Goal: Task Accomplishment & Management: Complete application form

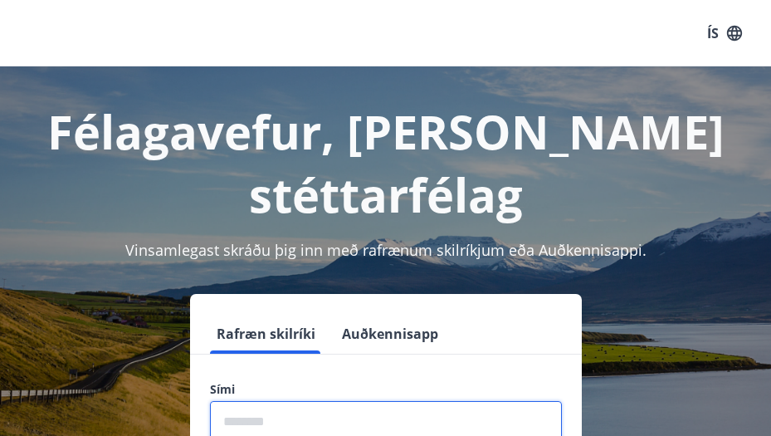
click at [431, 401] on input "phone" at bounding box center [386, 421] width 352 height 41
type input "********"
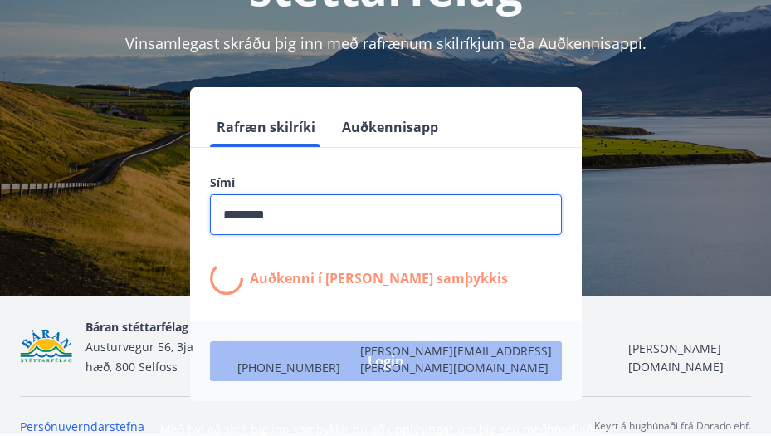
scroll to position [206, 0]
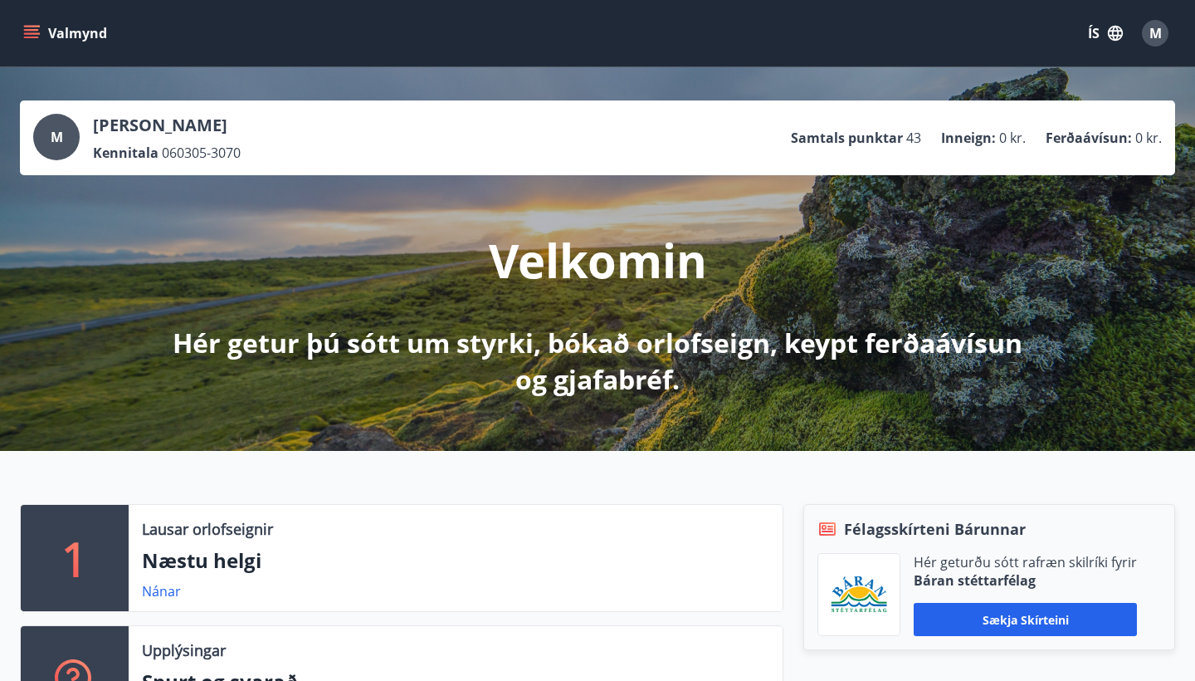
click at [41, 12] on div "Valmynd ÍS M" at bounding box center [597, 33] width 1195 height 66
click at [41, 37] on button "Valmynd" at bounding box center [67, 33] width 94 height 30
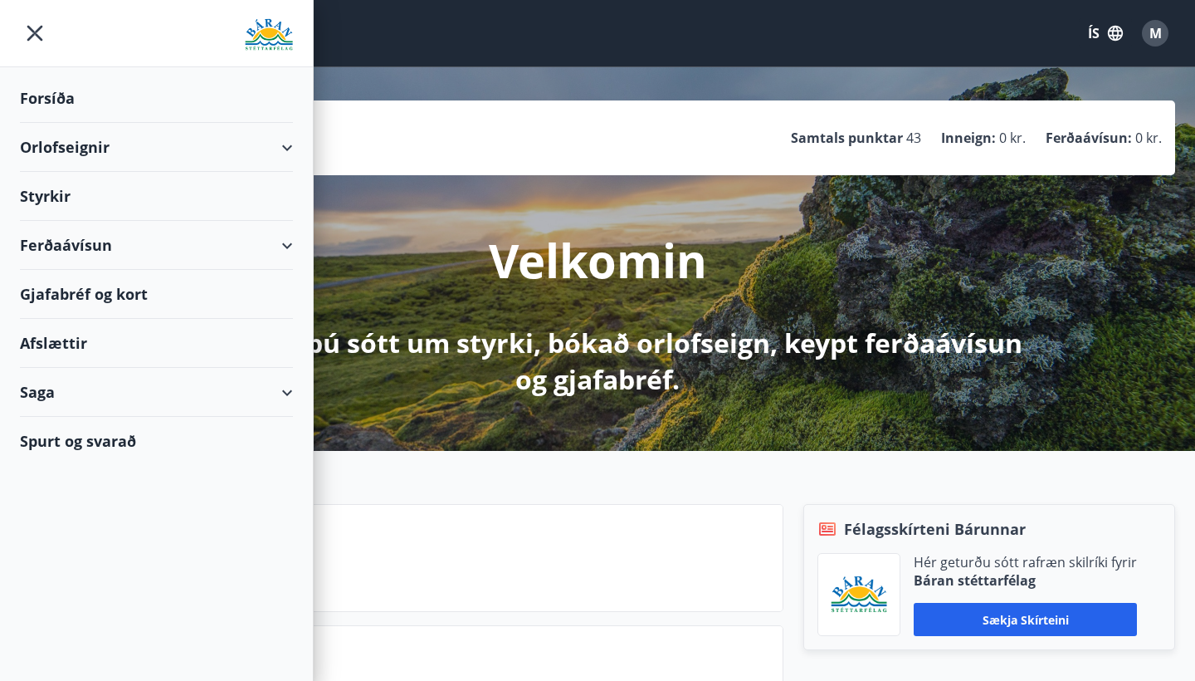
click at [770, 41] on span "M" at bounding box center [1156, 33] width 12 height 18
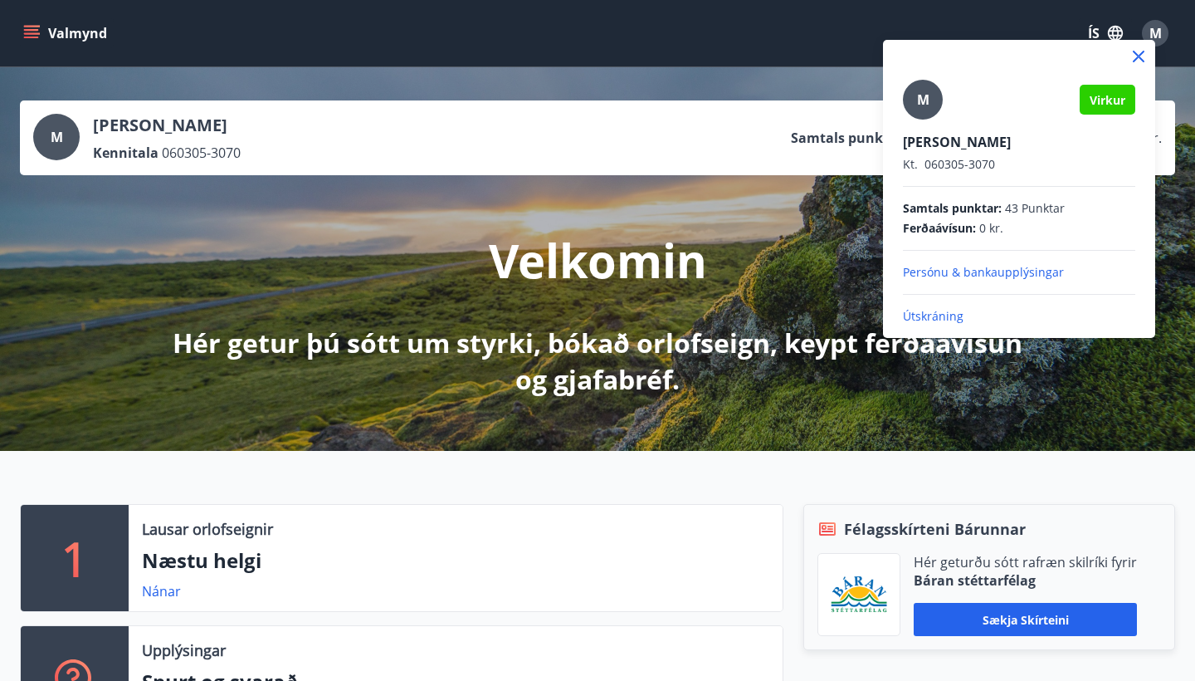
click at [770, 272] on p "Persónu & bankaupplýsingar" at bounding box center [1019, 272] width 232 height 17
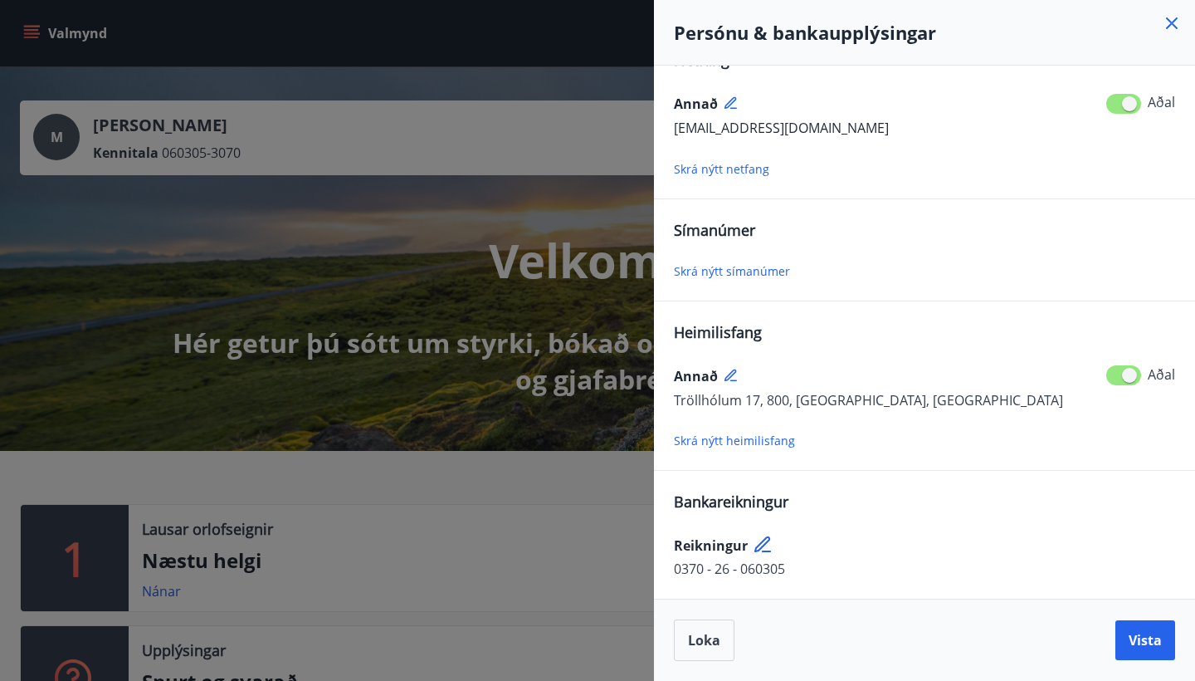
scroll to position [37, 0]
click at [752, 266] on span "Skrá nýtt símanúmer" at bounding box center [732, 271] width 116 height 16
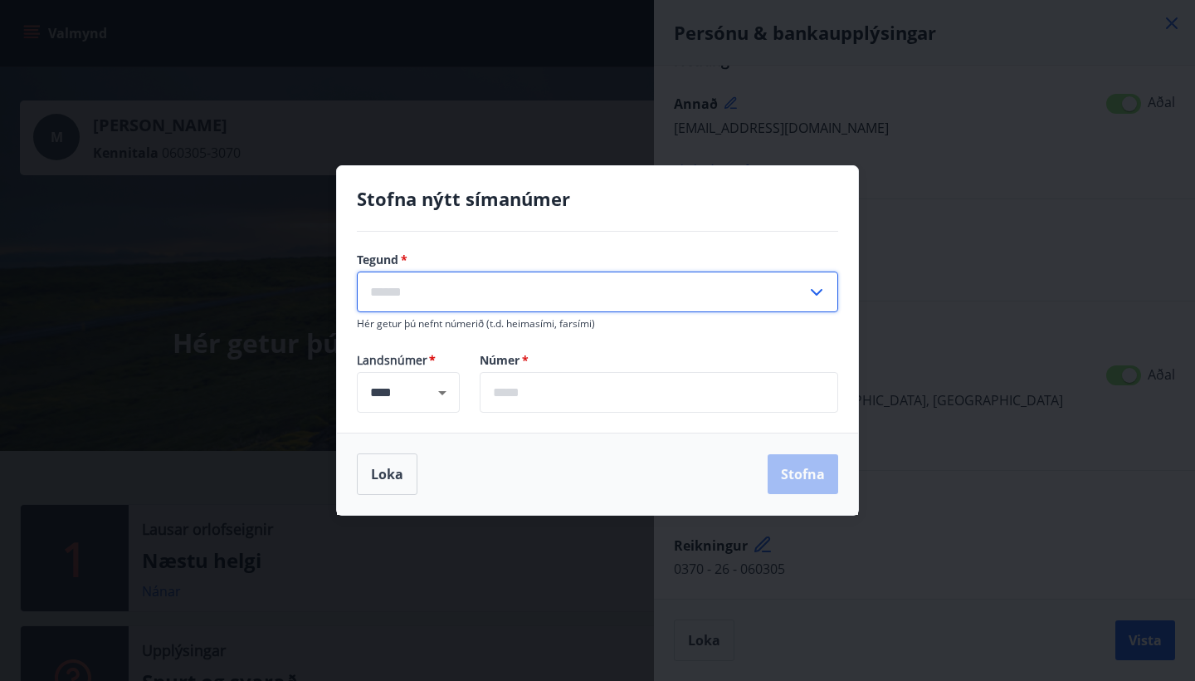
click at [607, 309] on input "text" at bounding box center [582, 291] width 450 height 41
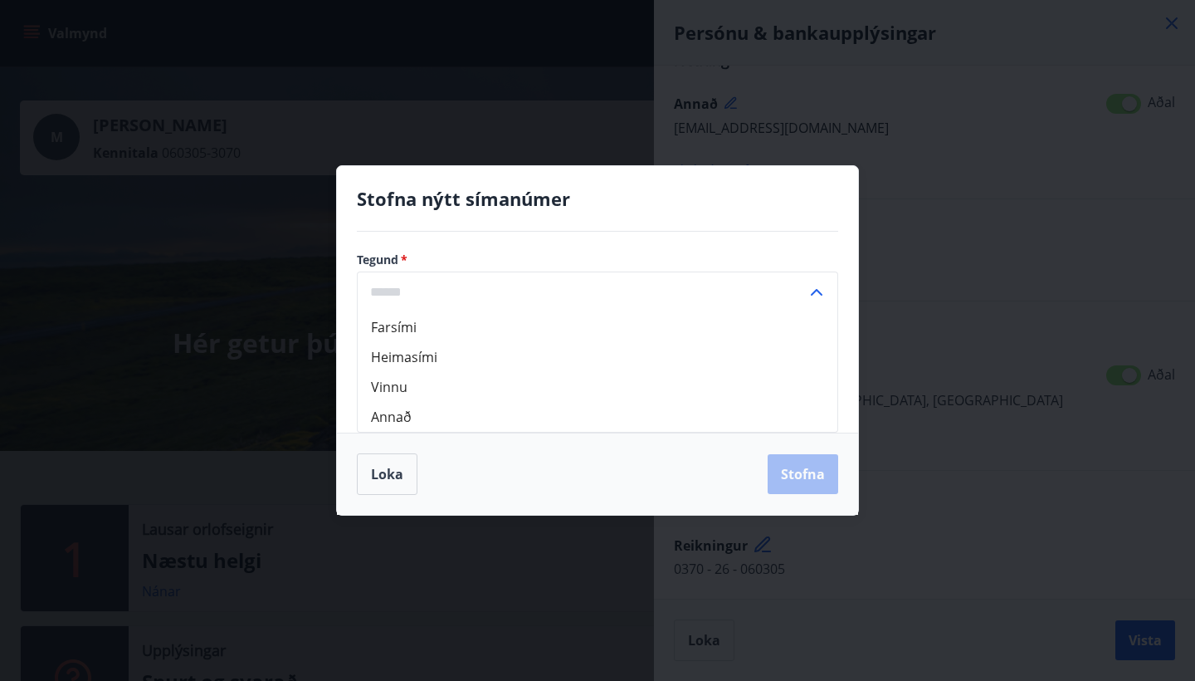
click at [460, 329] on li "Farsími" at bounding box center [598, 327] width 480 height 30
type input "*******"
click at [554, 400] on input "text" at bounding box center [659, 392] width 359 height 41
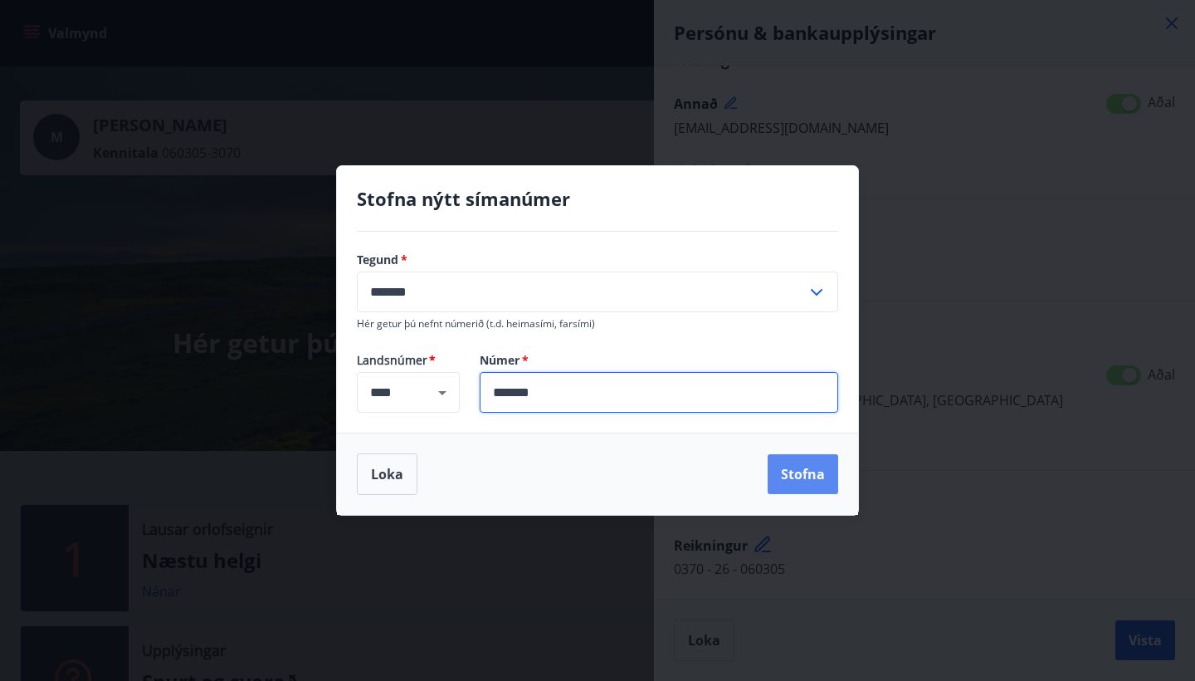
type input "*******"
click at [770, 435] on button "Stofna" at bounding box center [803, 474] width 71 height 40
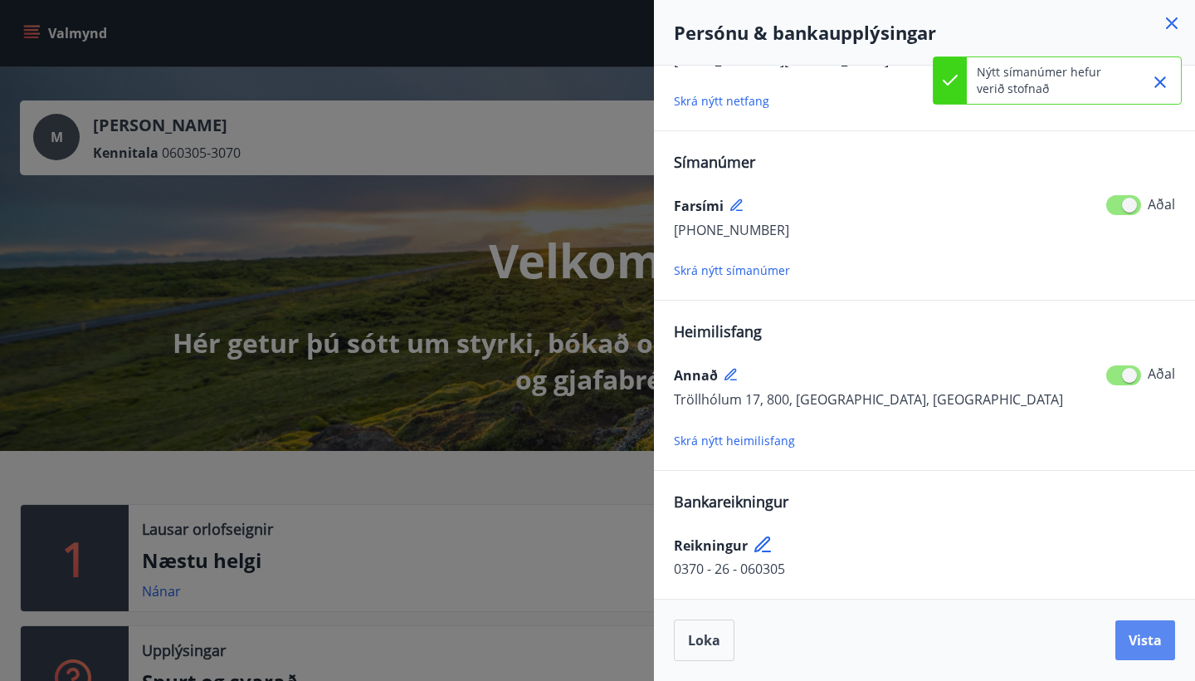
scroll to position [105, 0]
click at [770, 435] on button "Vista" at bounding box center [1145, 640] width 60 height 40
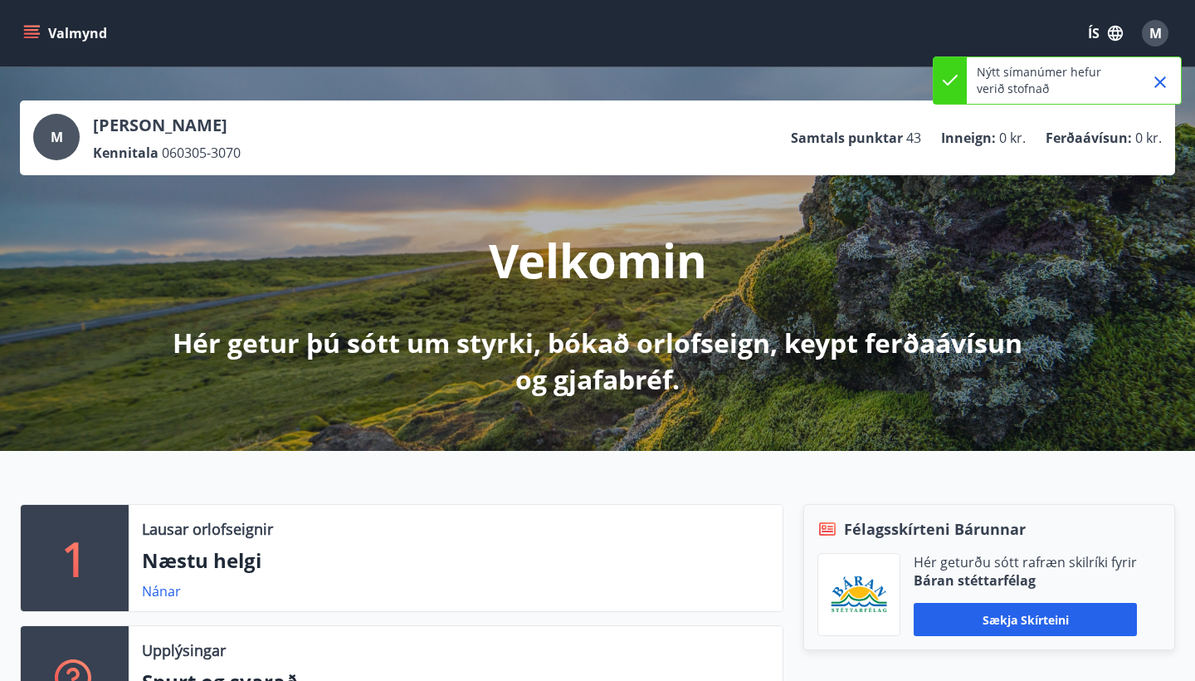
scroll to position [0, 0]
click at [32, 29] on icon "menu" at bounding box center [31, 30] width 15 height 2
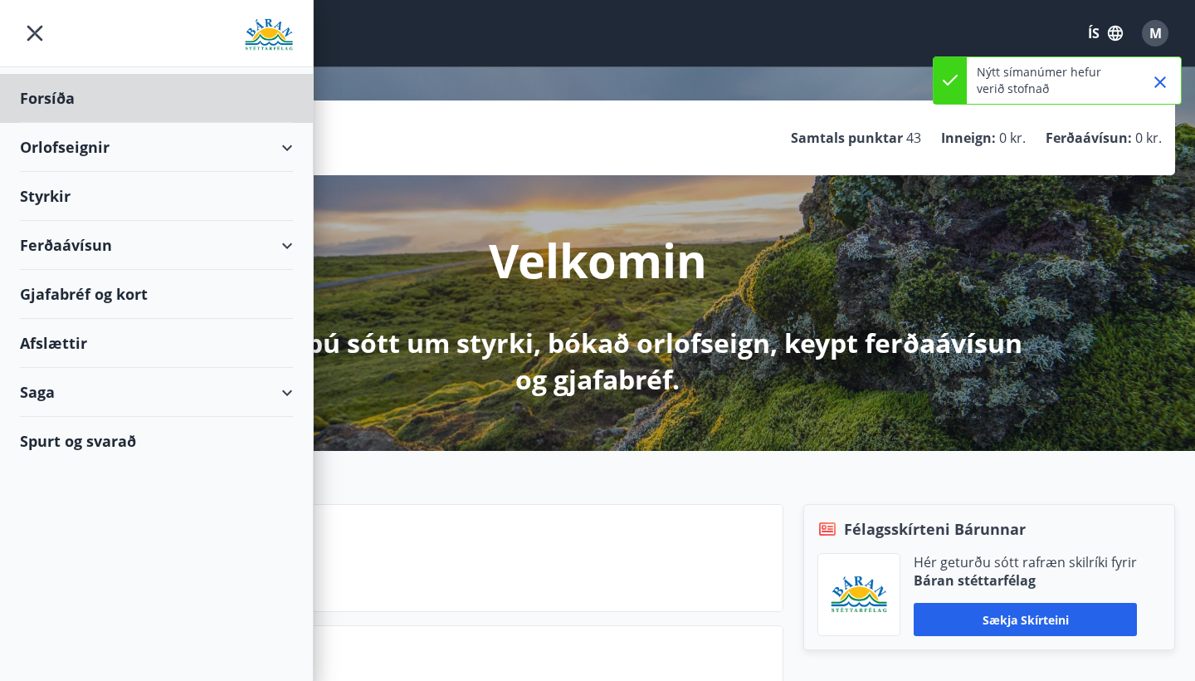
click at [95, 123] on div "Styrkir" at bounding box center [156, 98] width 273 height 49
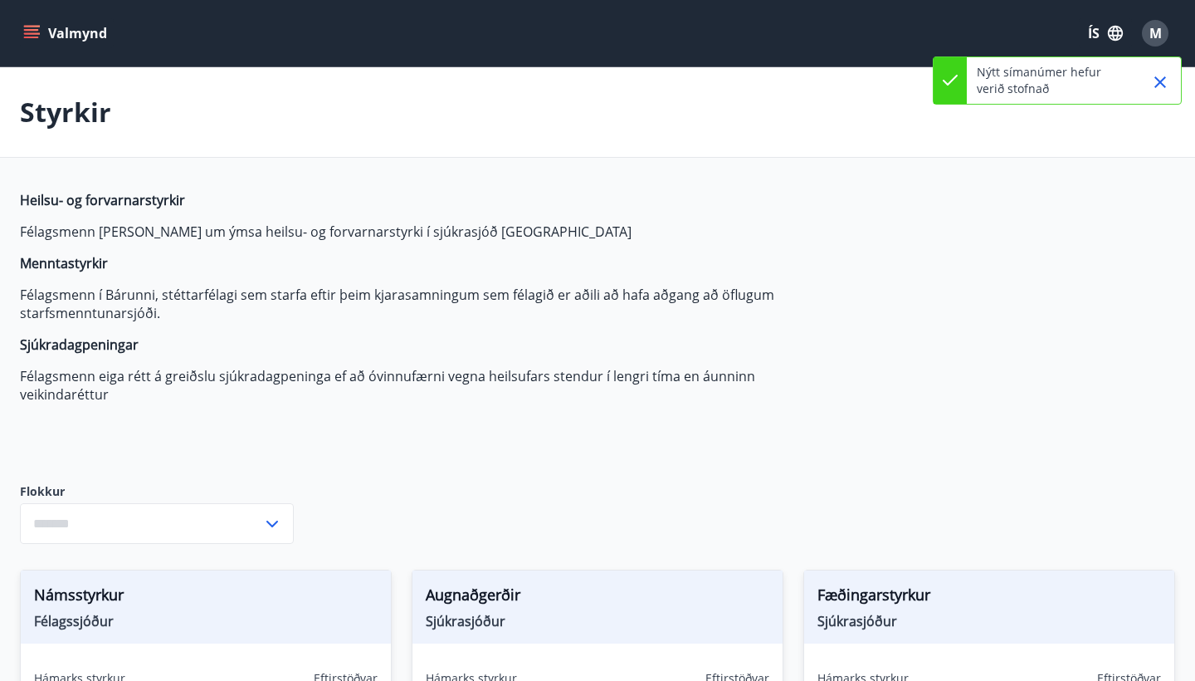
type input "***"
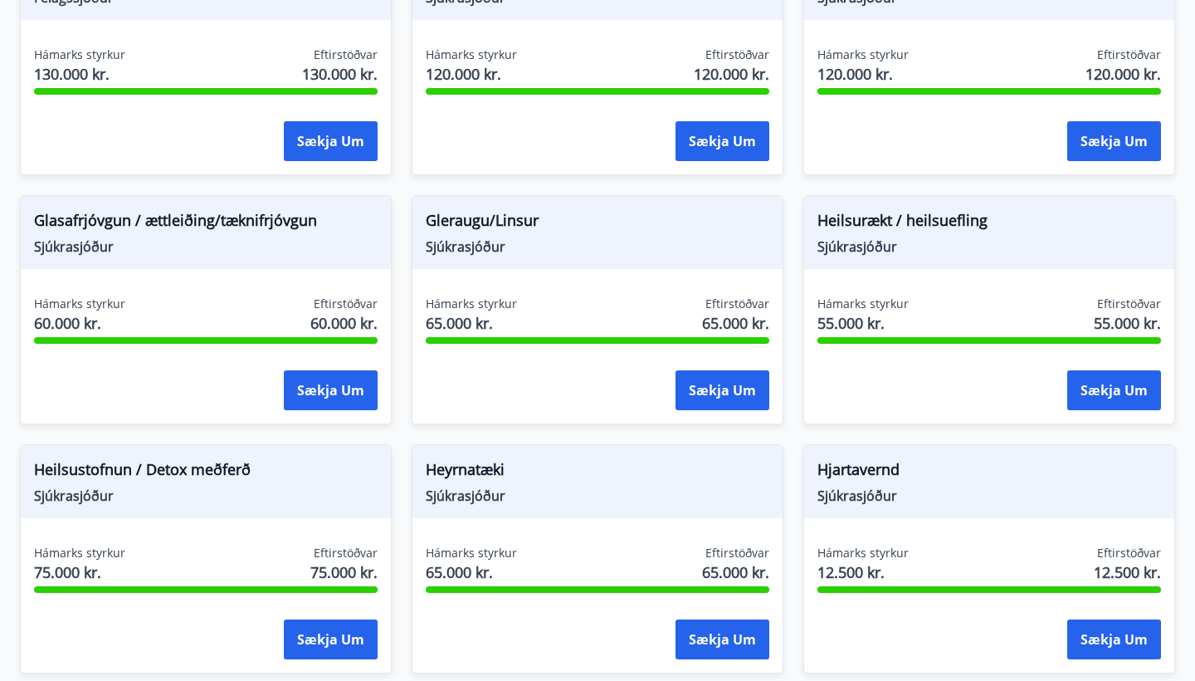
scroll to position [625, 0]
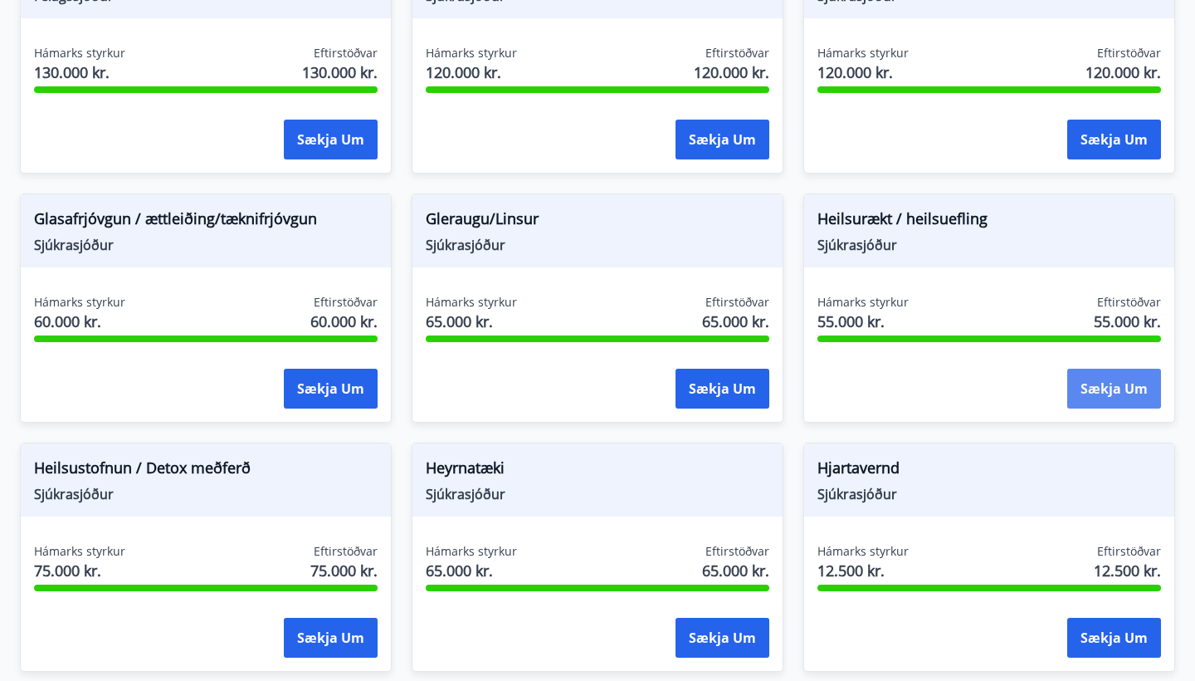
click at [770, 385] on button "Sækja um" at bounding box center [1114, 389] width 94 height 40
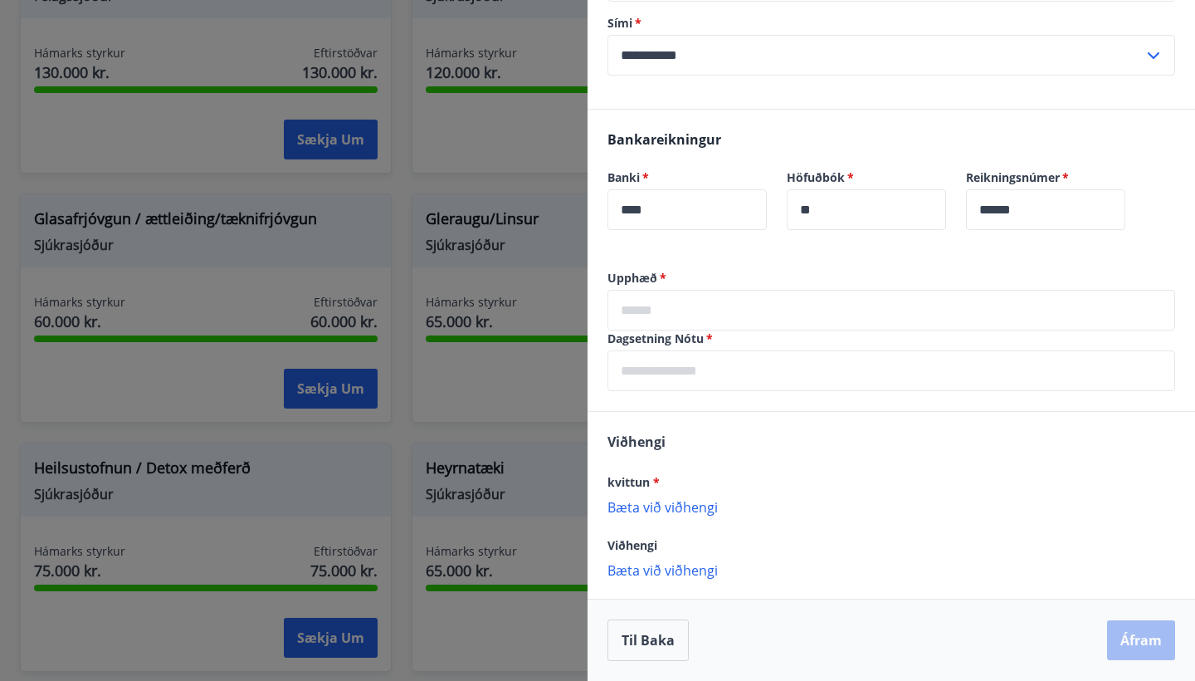
scroll to position [287, 0]
click at [516, 339] on div at bounding box center [597, 340] width 1195 height 681
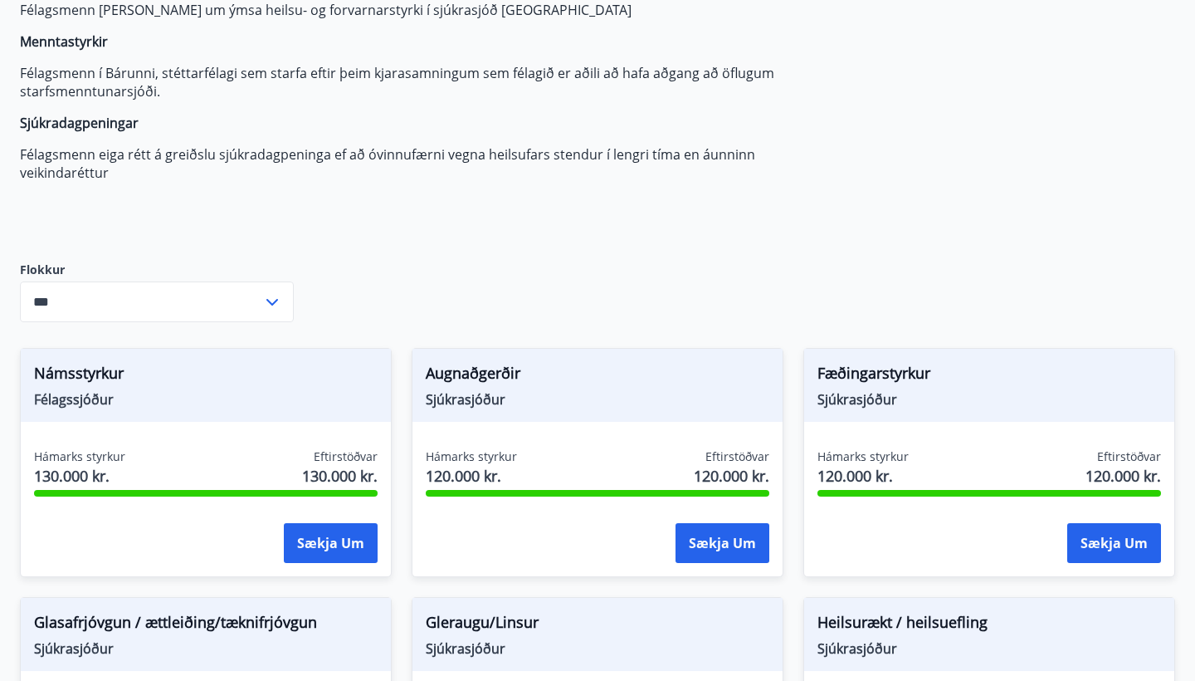
scroll to position [216, 0]
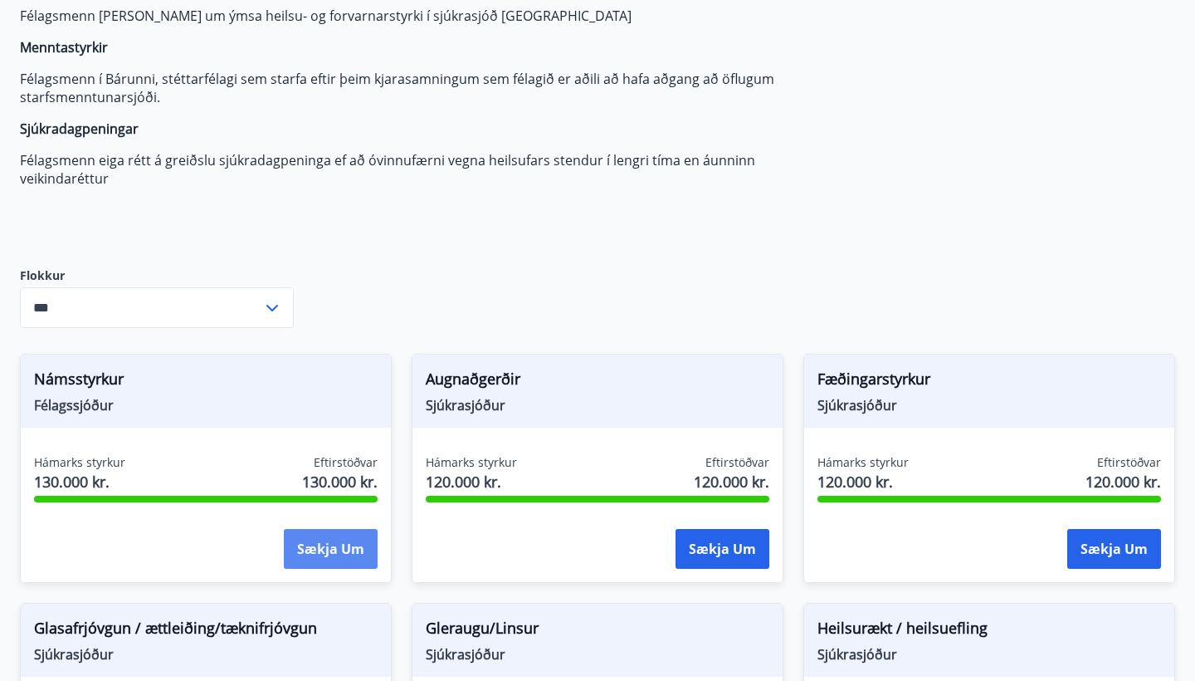
click at [313, 435] on button "Sækja um" at bounding box center [331, 549] width 94 height 40
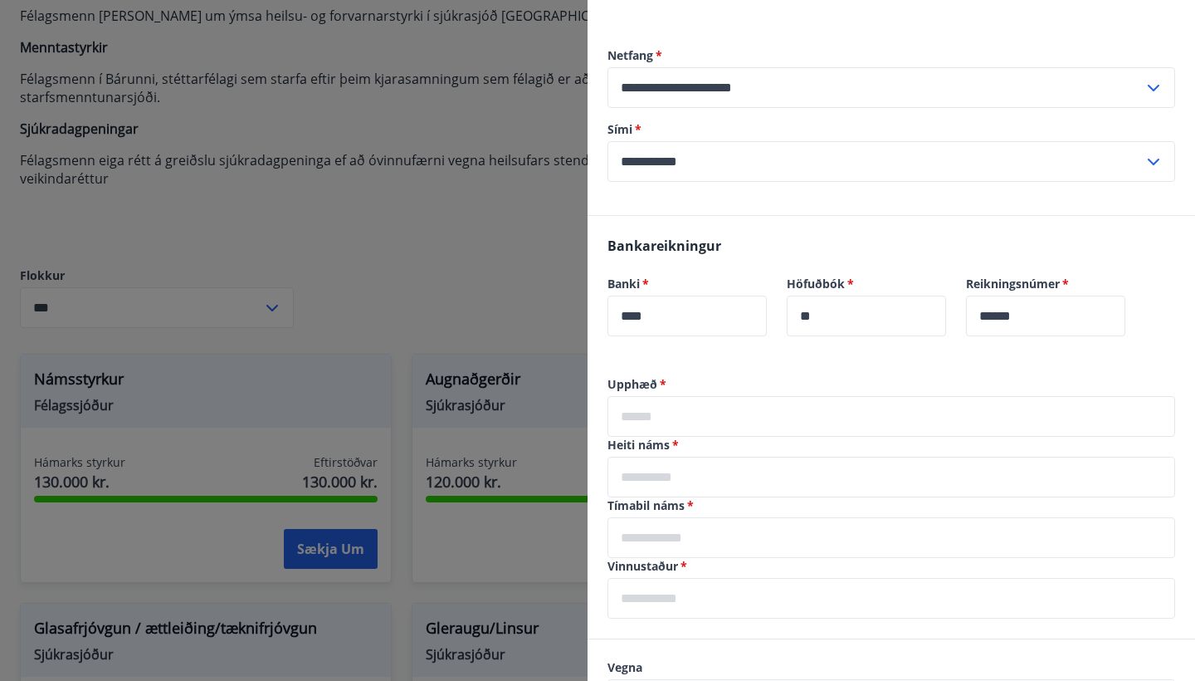
scroll to position [182, 0]
click at [741, 420] on input "text" at bounding box center [892, 415] width 568 height 41
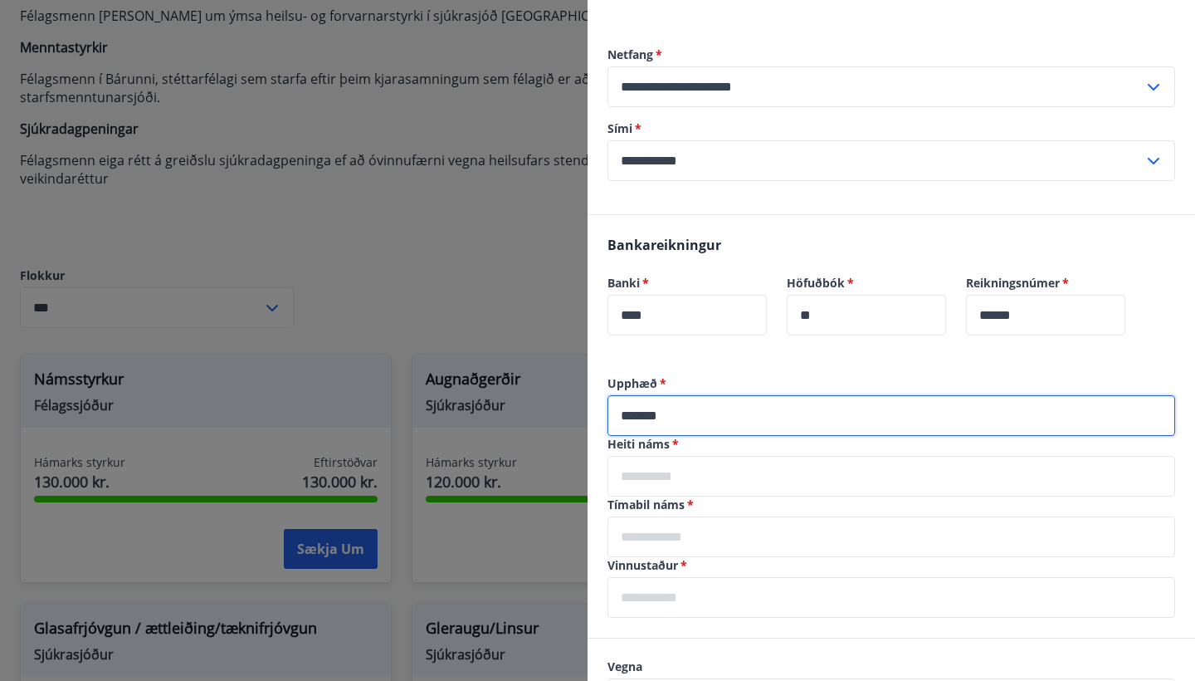
type input "*******"
click at [718, 435] on input "text" at bounding box center [892, 476] width 568 height 41
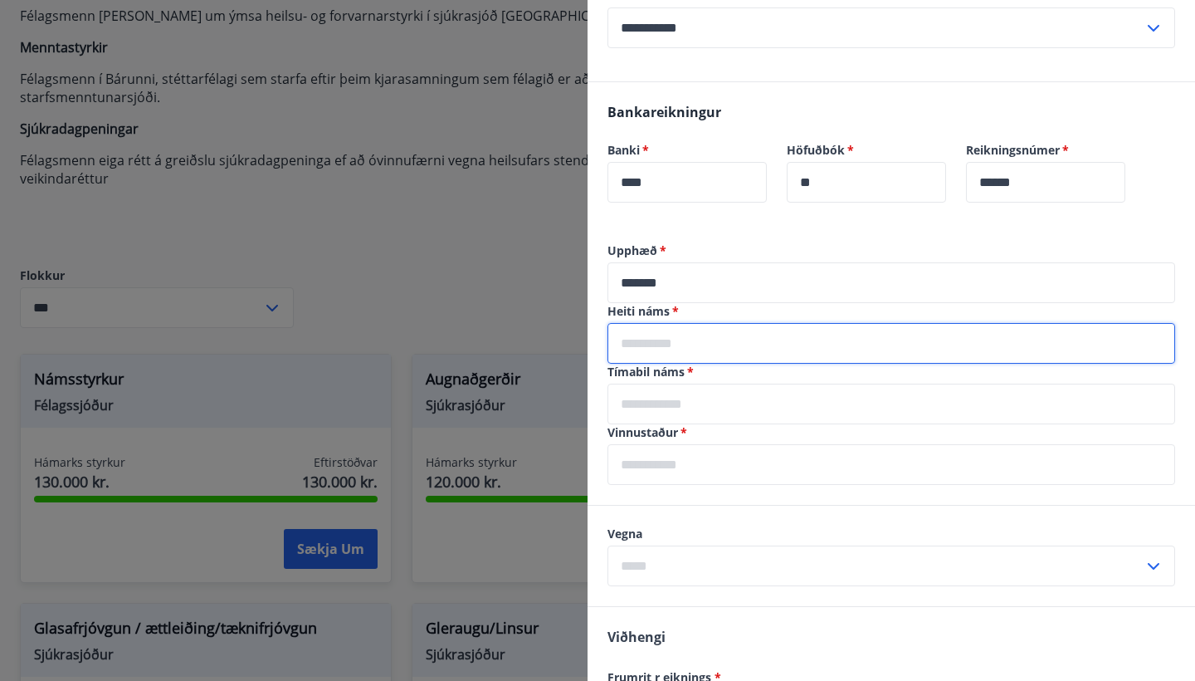
scroll to position [316, 0]
type input "********"
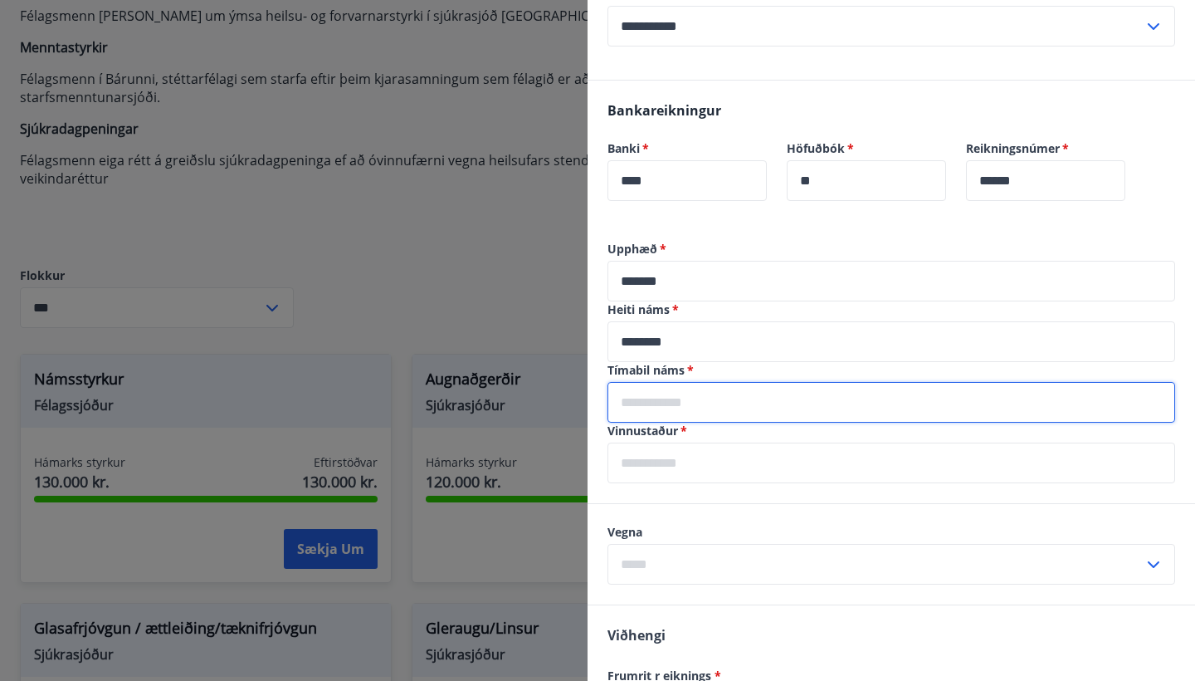
click at [705, 393] on input "text" at bounding box center [892, 402] width 568 height 41
type input "**********"
click at [682, 435] on input "text" at bounding box center [892, 462] width 568 height 41
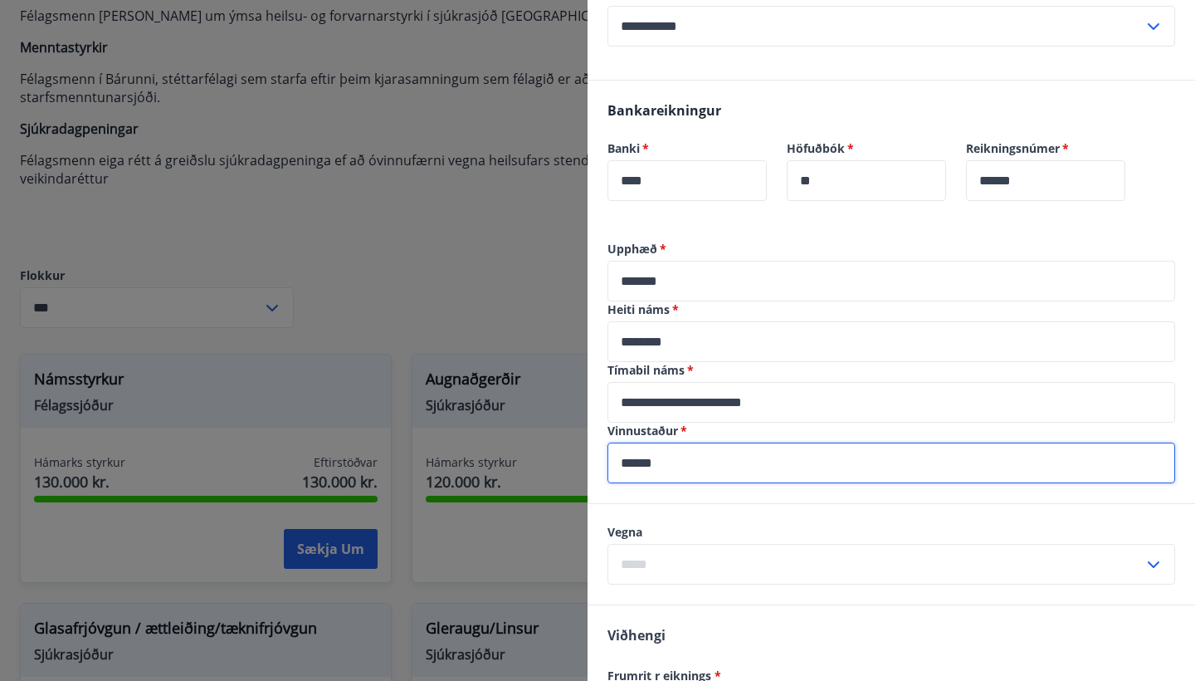
scroll to position [455, 0]
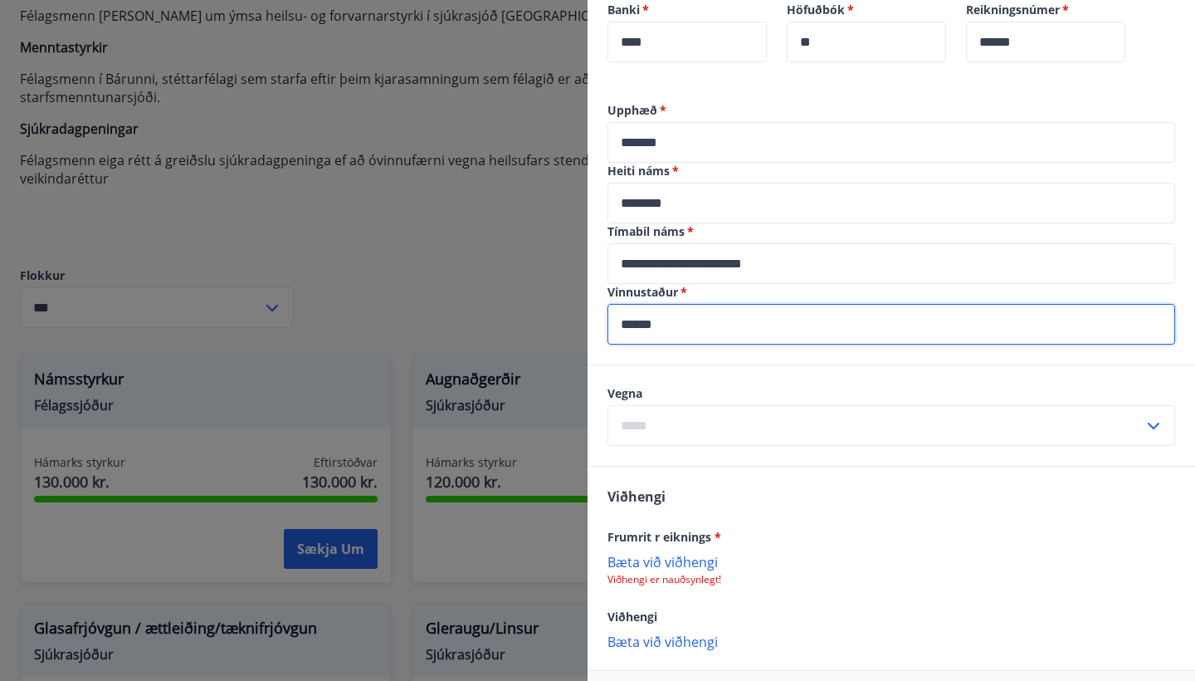
type input "******"
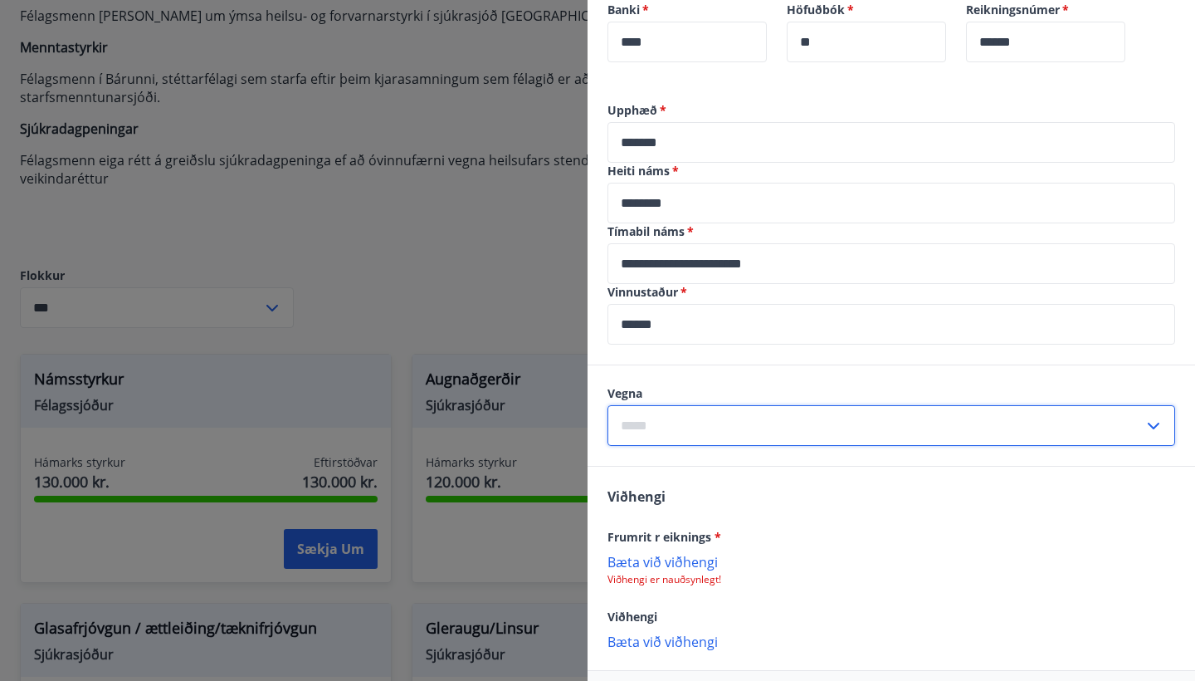
click at [694, 427] on input "text" at bounding box center [876, 425] width 536 height 41
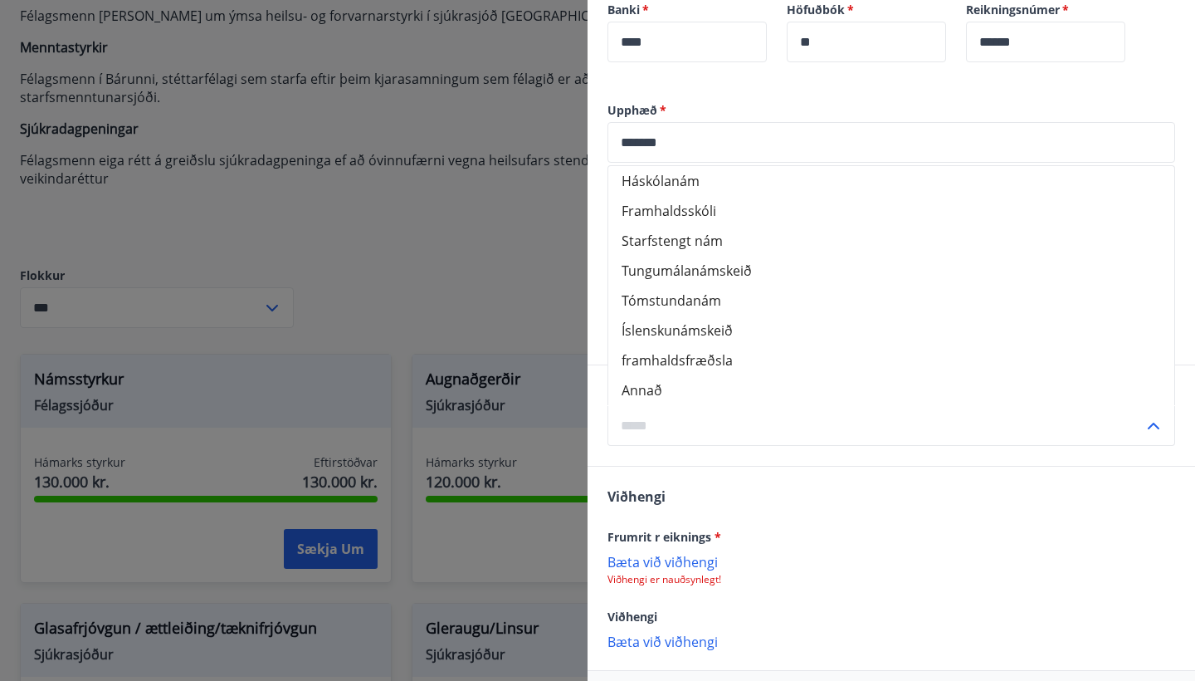
scroll to position [420, 0]
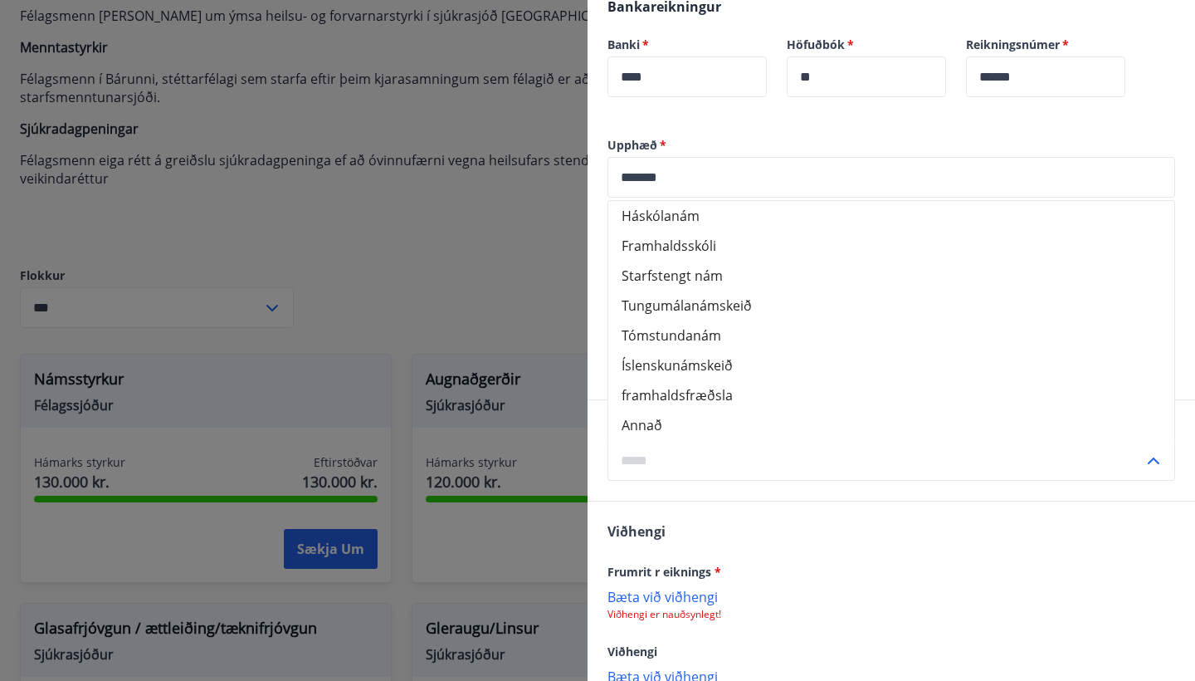
click at [669, 221] on li "Háskólanám" at bounding box center [891, 216] width 566 height 30
type input "**********"
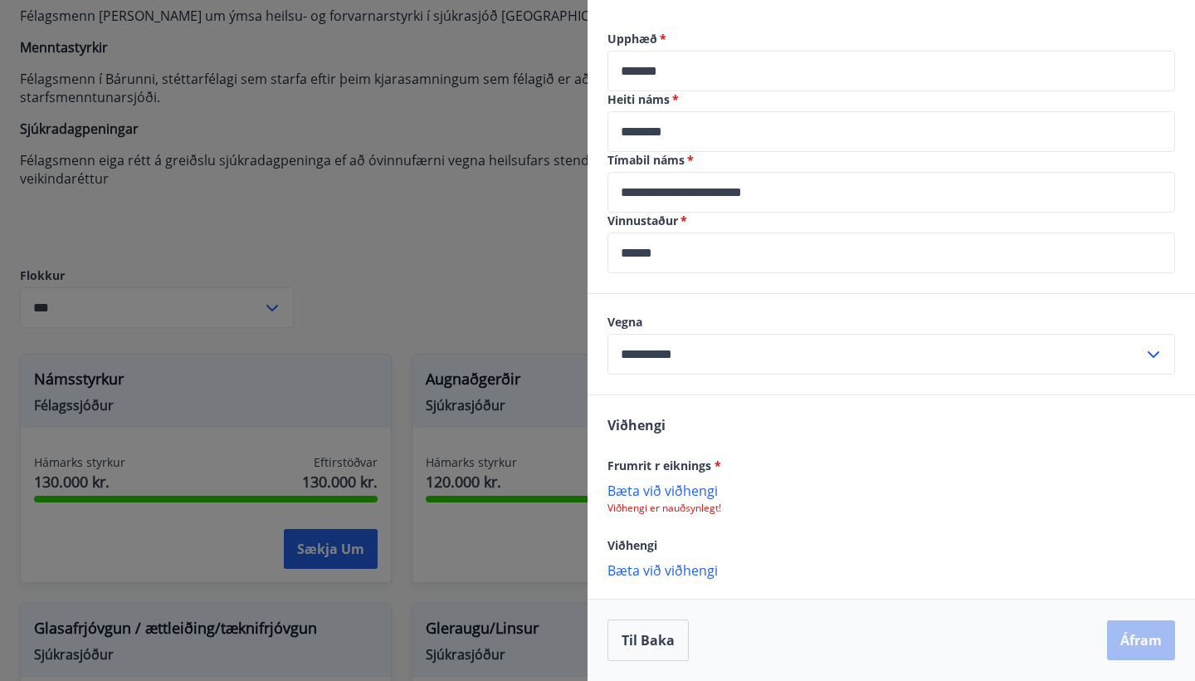
scroll to position [526, 0]
click at [707, 435] on p "Bæta við viðhengi" at bounding box center [892, 489] width 568 height 17
click at [689, 435] on p "Bæta við viðhengi" at bounding box center [892, 489] width 568 height 17
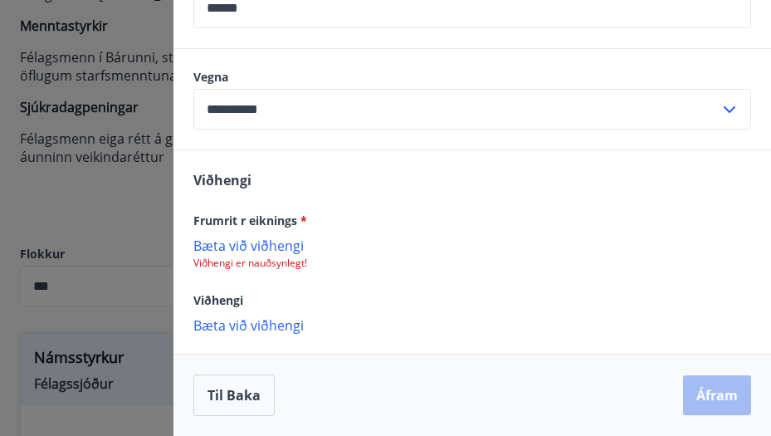
scroll to position [771, 0]
click at [279, 266] on p "Viðhengi er nauðsynlegt!" at bounding box center [472, 262] width 558 height 13
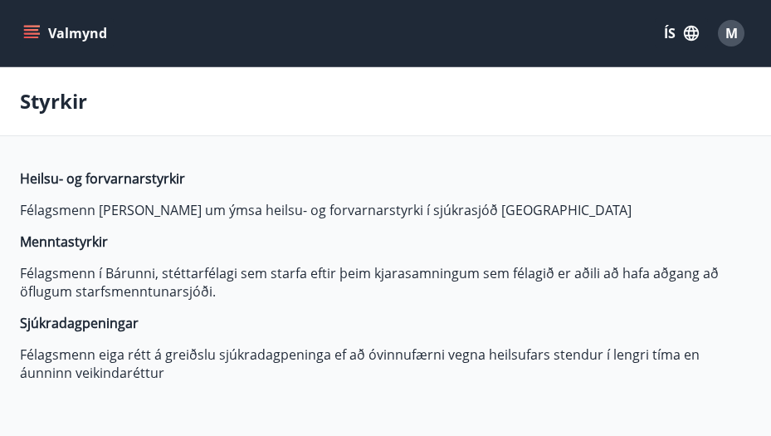
type input "***"
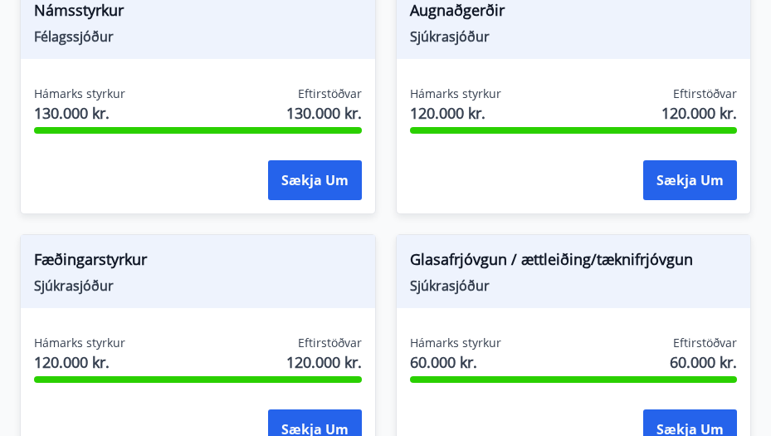
scroll to position [520, 0]
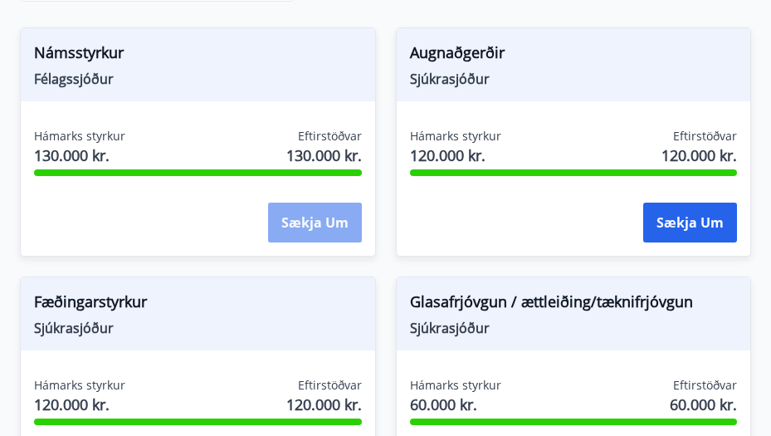
click at [344, 222] on button "Sækja um" at bounding box center [315, 223] width 94 height 40
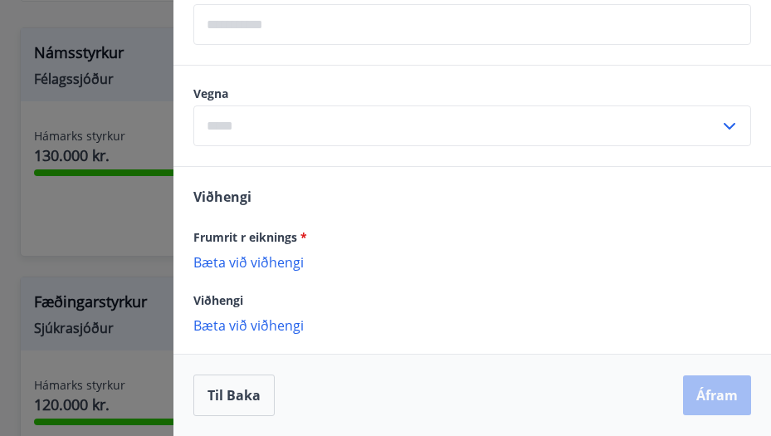
scroll to position [754, 0]
click at [281, 262] on p "Bæta við viðhengi" at bounding box center [472, 261] width 558 height 17
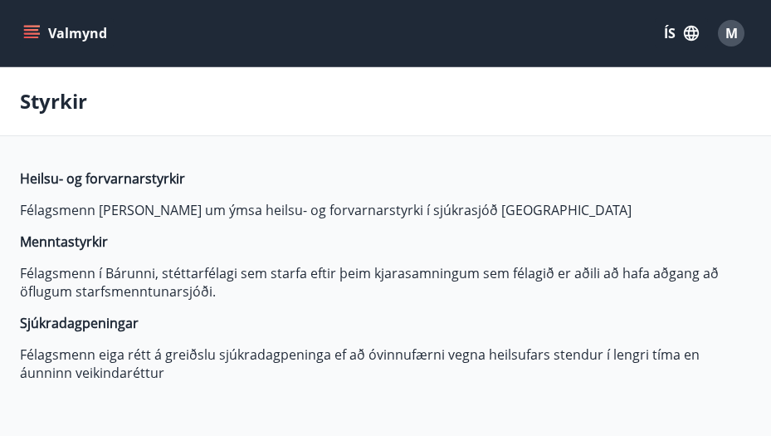
type input "***"
click at [422, 78] on div "Styrkir" at bounding box center [385, 101] width 771 height 69
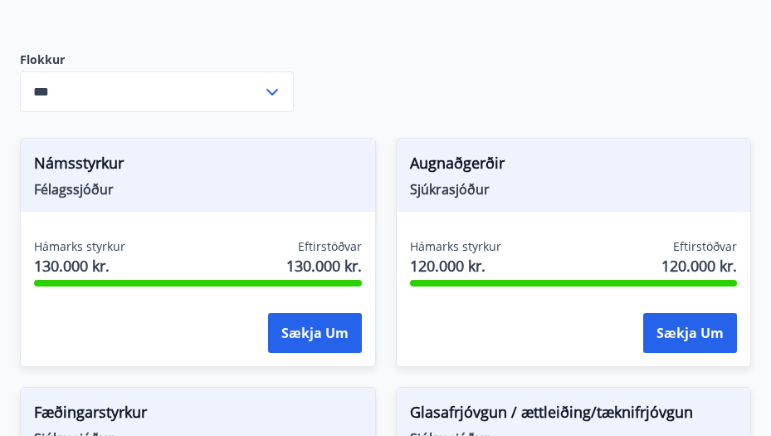
scroll to position [412, 0]
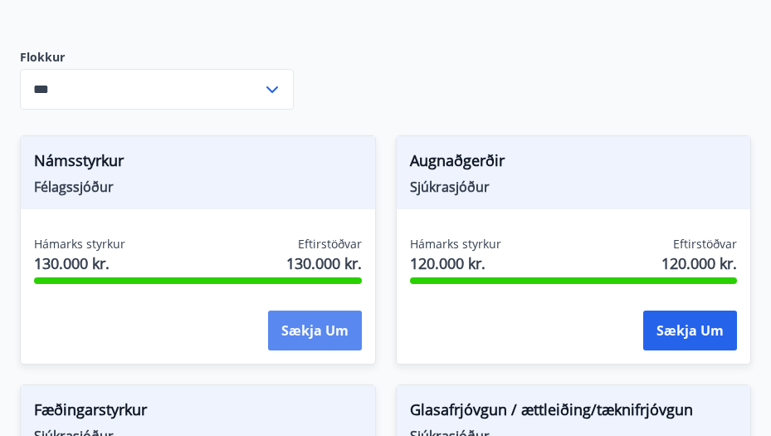
click at [314, 334] on button "Sækja um" at bounding box center [315, 330] width 94 height 40
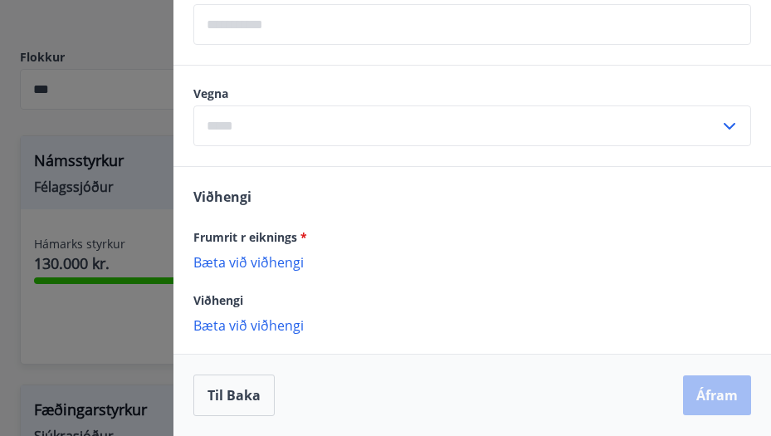
scroll to position [754, 0]
click at [251, 328] on p "Bæta við viðhengi" at bounding box center [472, 324] width 558 height 17
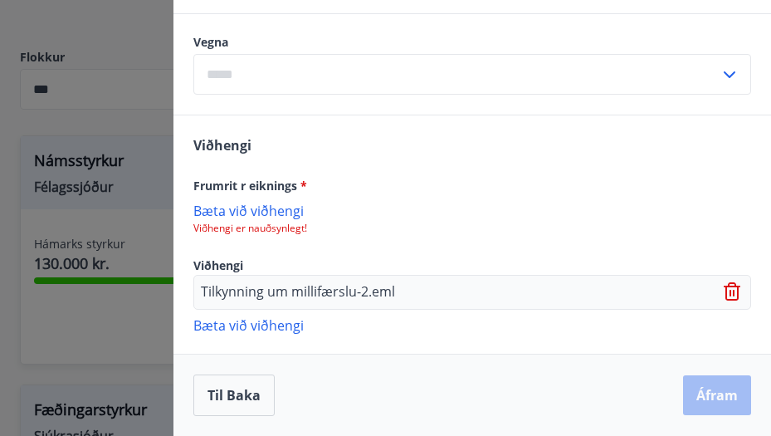
scroll to position [806, 0]
click at [274, 324] on p "Bæta við viðhengi" at bounding box center [472, 324] width 558 height 17
click at [242, 213] on p "Bæta við viðhengi" at bounding box center [472, 210] width 558 height 17
click at [332, 291] on p "Tilkynning um millifærslu-2.eml" at bounding box center [298, 292] width 194 height 20
click at [467, 227] on p "Viðhengi er nauðsynlegt!" at bounding box center [472, 228] width 558 height 13
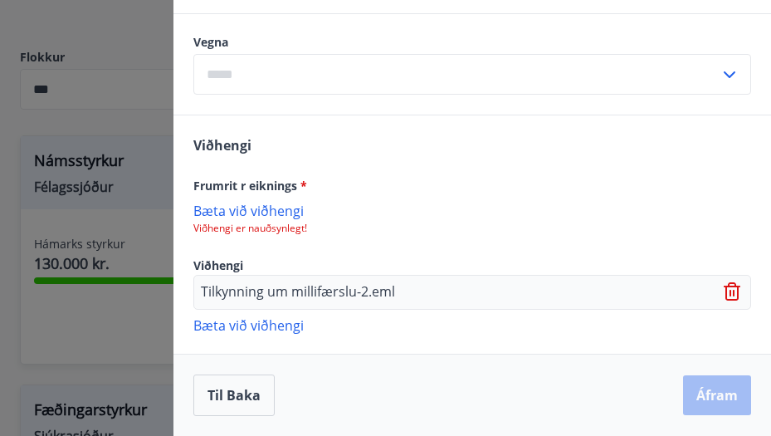
click at [259, 331] on p "Bæta við viðhengi" at bounding box center [472, 324] width 558 height 17
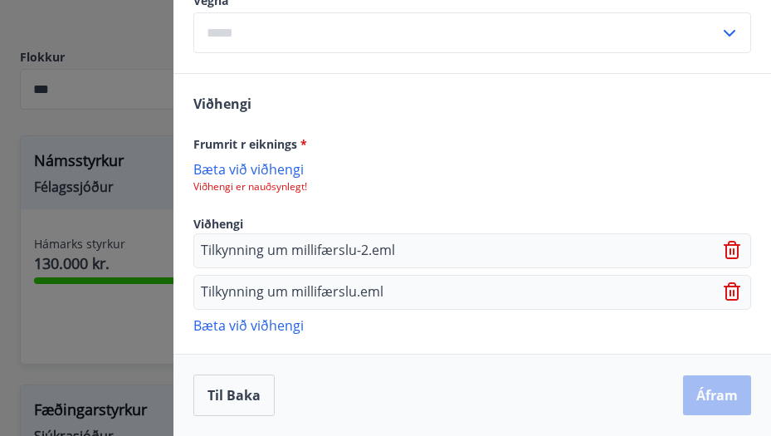
scroll to position [847, 0]
click at [255, 173] on p "Bæta við viðhengi" at bounding box center [472, 168] width 558 height 17
click at [270, 182] on p "Viðhengi er nauðsynlegt!" at bounding box center [472, 186] width 558 height 13
click at [267, 173] on p "Bæta við viðhengi" at bounding box center [472, 168] width 558 height 17
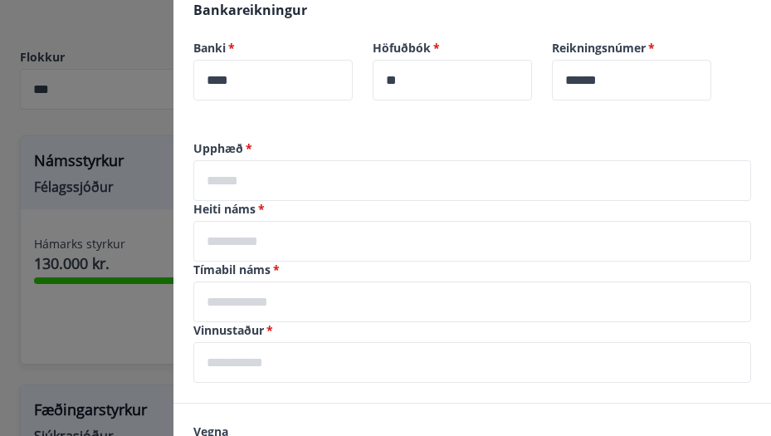
scroll to position [419, 0]
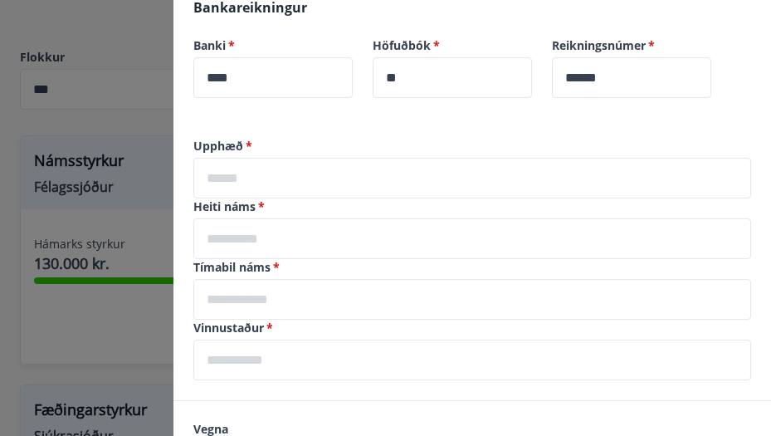
click at [342, 174] on input "text" at bounding box center [472, 178] width 558 height 41
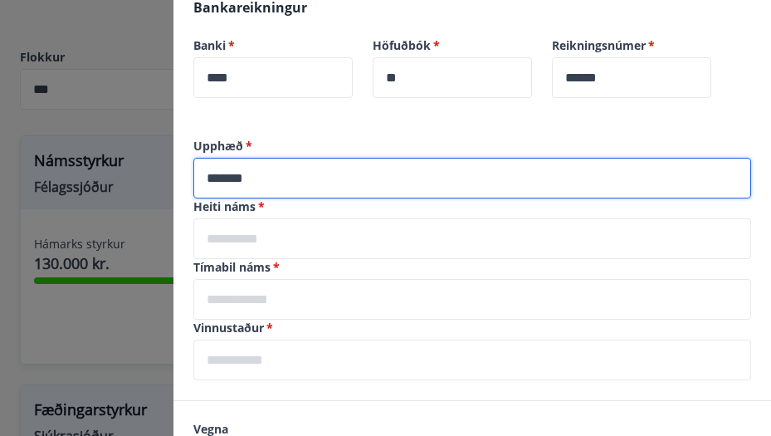
type input "*******"
click at [598, 249] on input "text" at bounding box center [472, 238] width 558 height 41
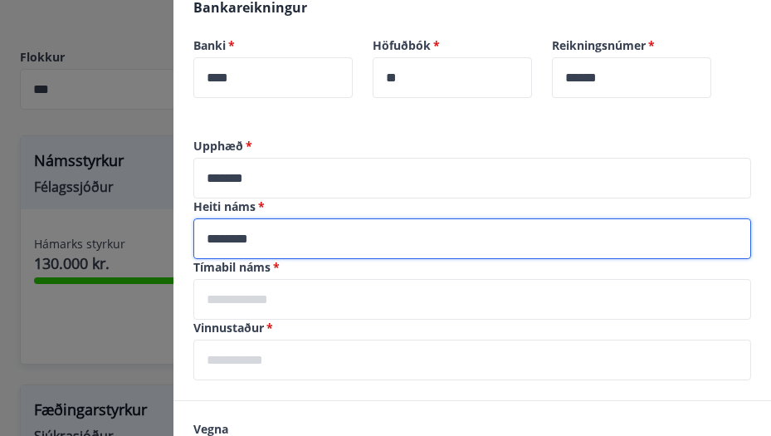
type input "********"
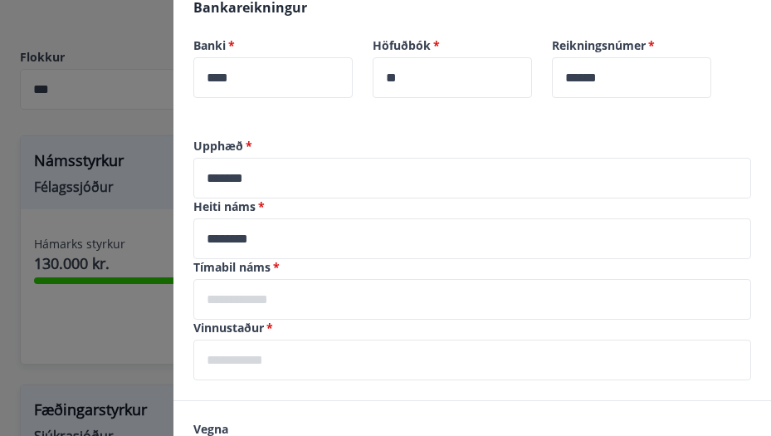
click at [535, 270] on label "Tímabil náms   *" at bounding box center [472, 267] width 558 height 17
click at [534, 284] on input "text" at bounding box center [472, 299] width 558 height 41
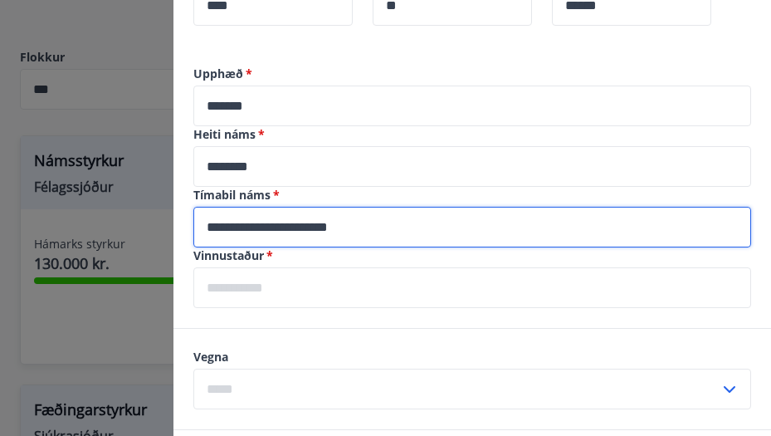
scroll to position [502, 0]
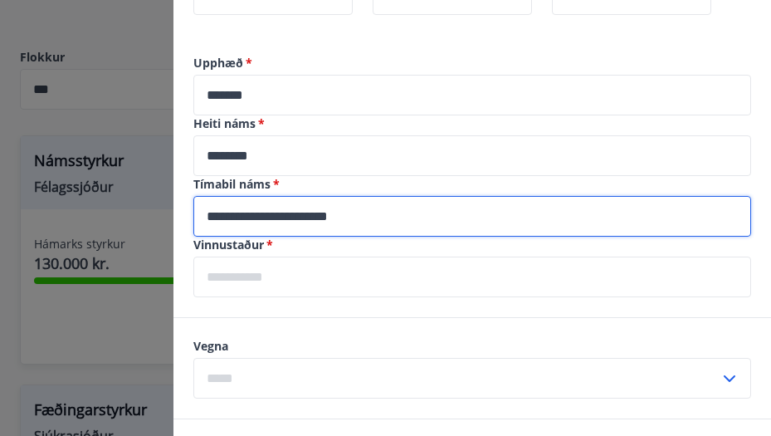
type input "**********"
click at [449, 289] on input "text" at bounding box center [472, 276] width 558 height 41
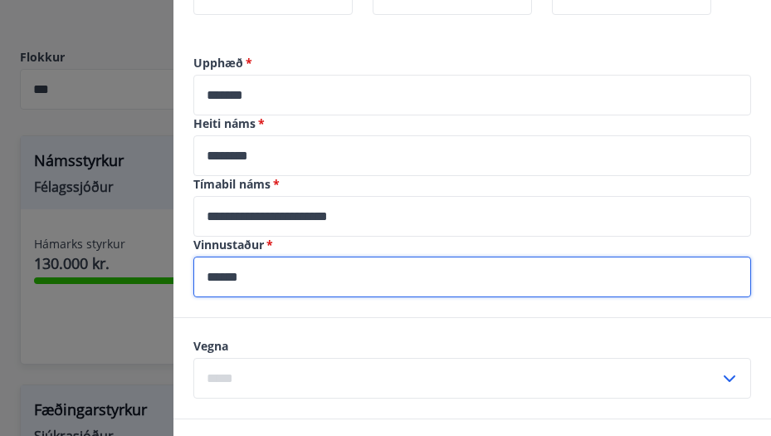
scroll to position [788, 0]
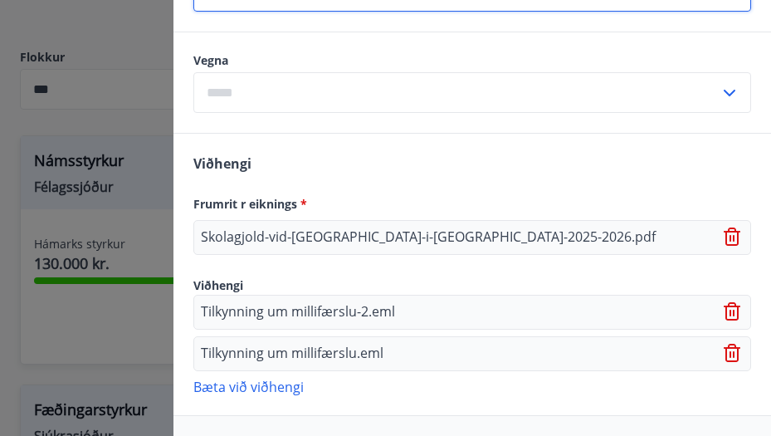
type input "******"
click at [281, 77] on input "text" at bounding box center [456, 92] width 526 height 41
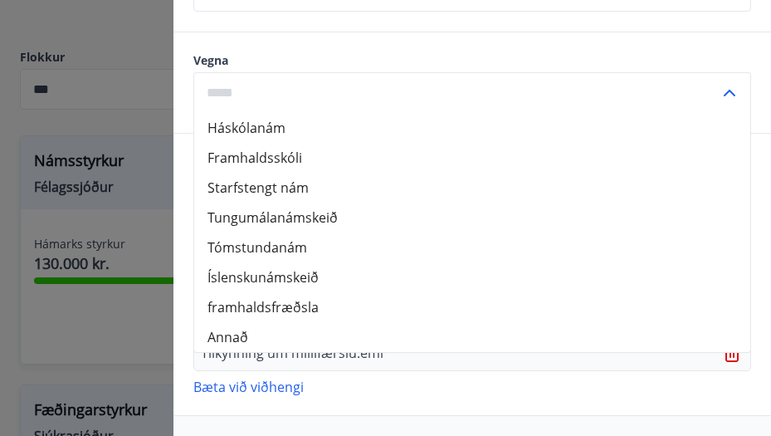
click at [264, 134] on li "Háskólanám" at bounding box center [472, 128] width 556 height 30
type input "**********"
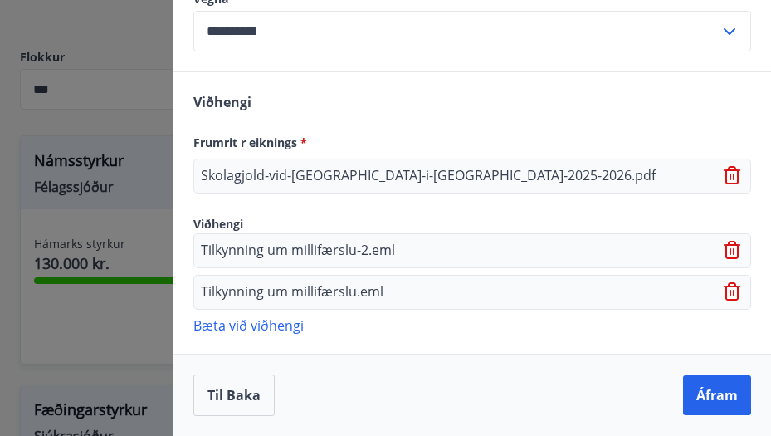
scroll to position [849, 0]
click at [719, 400] on button "Áfram" at bounding box center [717, 395] width 68 height 40
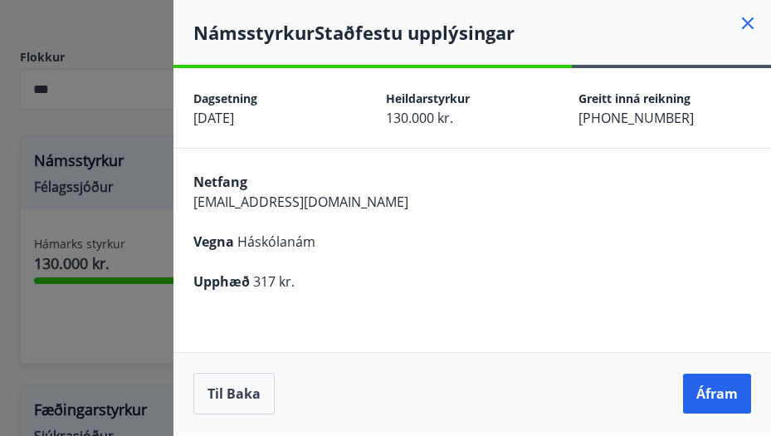
scroll to position [0, 0]
click at [231, 393] on button "Til baka" at bounding box center [233, 393] width 81 height 41
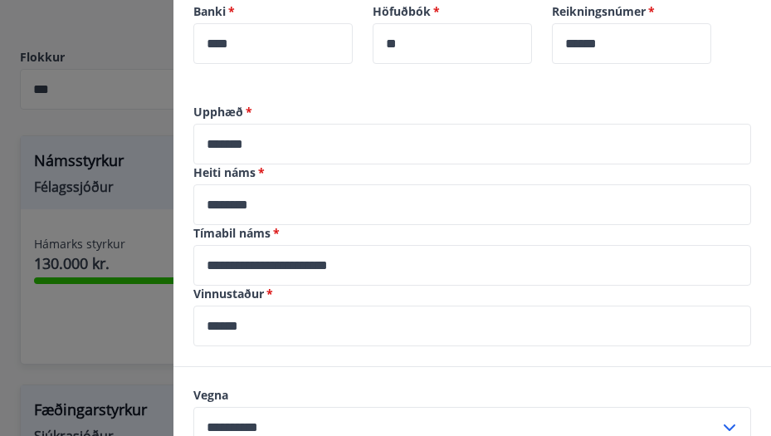
scroll to position [455, 0]
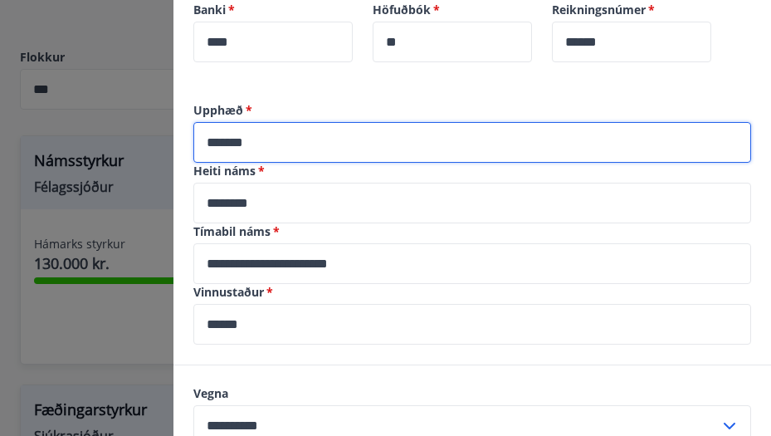
click at [335, 132] on input "*******" at bounding box center [472, 142] width 558 height 41
click at [331, 144] on input "*******" at bounding box center [472, 142] width 558 height 41
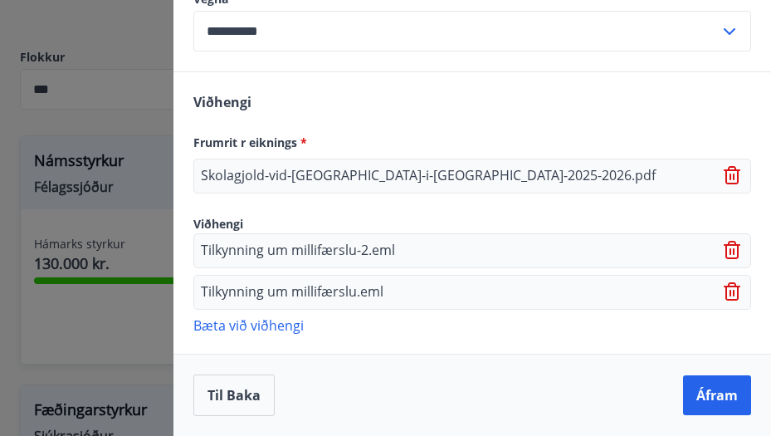
scroll to position [849, 0]
type input "******"
click at [726, 396] on button "Áfram" at bounding box center [717, 395] width 68 height 40
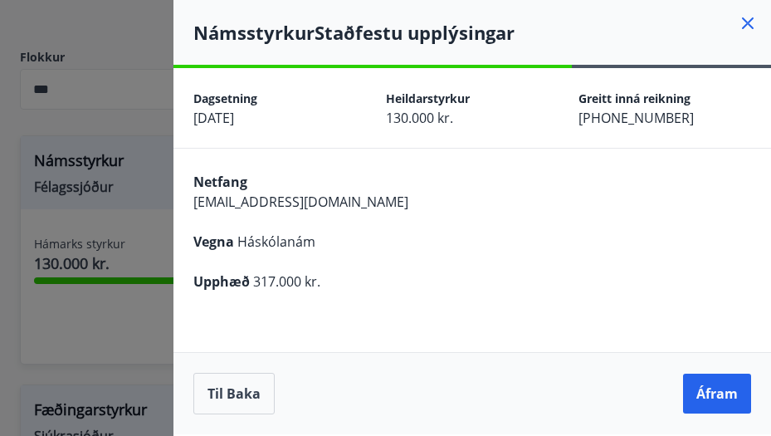
scroll to position [0, 0]
click at [720, 395] on button "Áfram" at bounding box center [717, 393] width 68 height 40
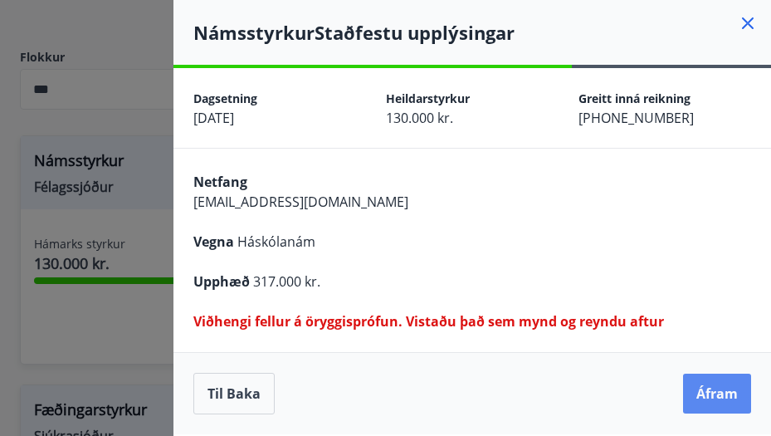
click at [713, 398] on button "Áfram" at bounding box center [717, 393] width 68 height 40
click at [241, 390] on button "Til baka" at bounding box center [233, 393] width 81 height 41
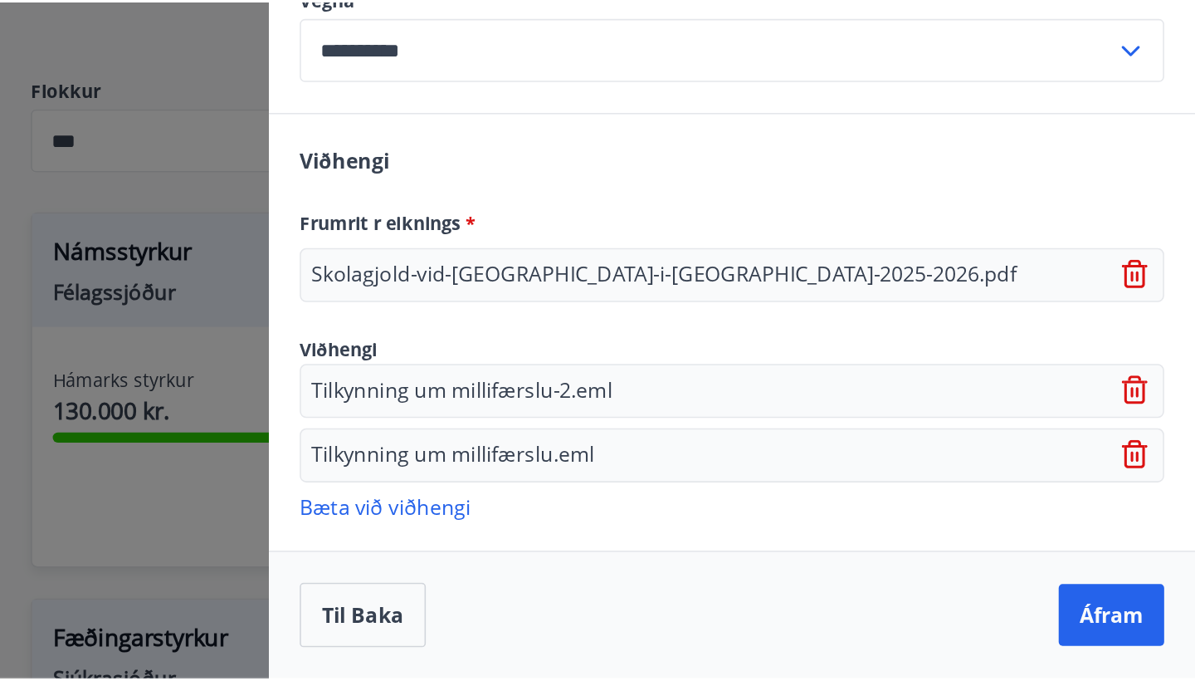
scroll to position [849, 0]
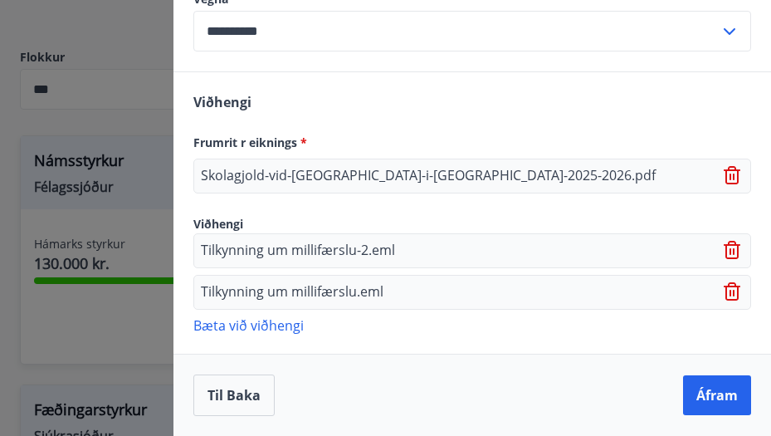
click at [309, 289] on p "Tilkynning um millifærslu.eml" at bounding box center [292, 292] width 183 height 20
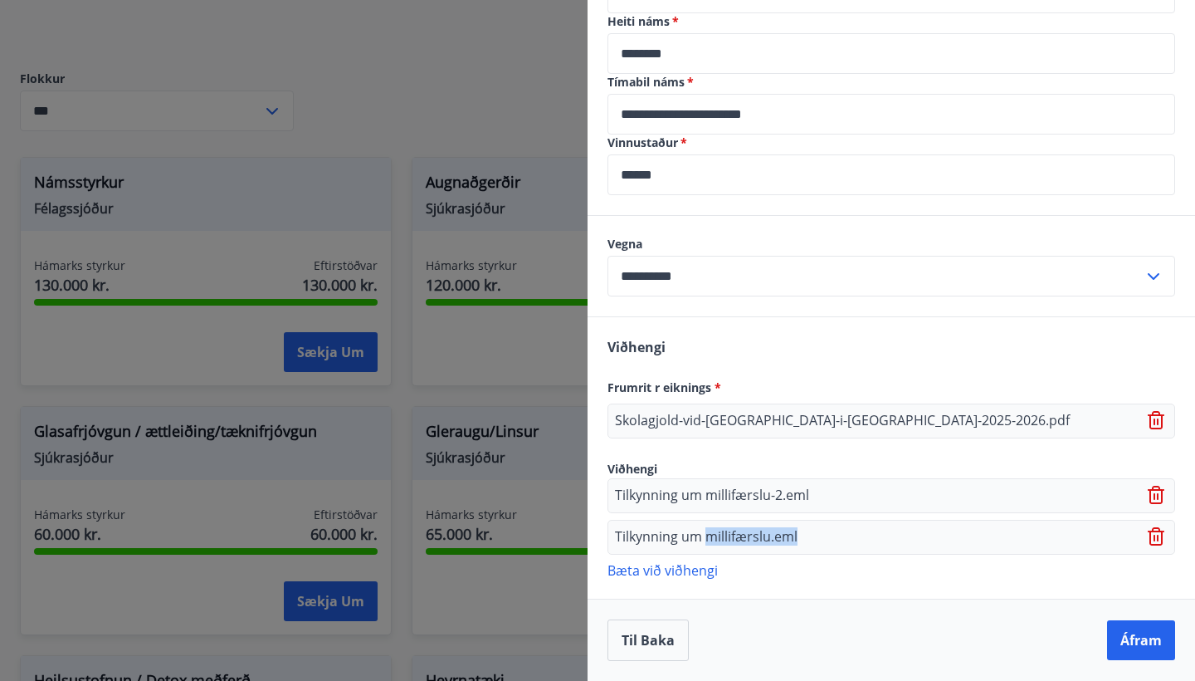
scroll to position [604, 0]
click at [770, 435] on icon at bounding box center [1158, 496] width 20 height 20
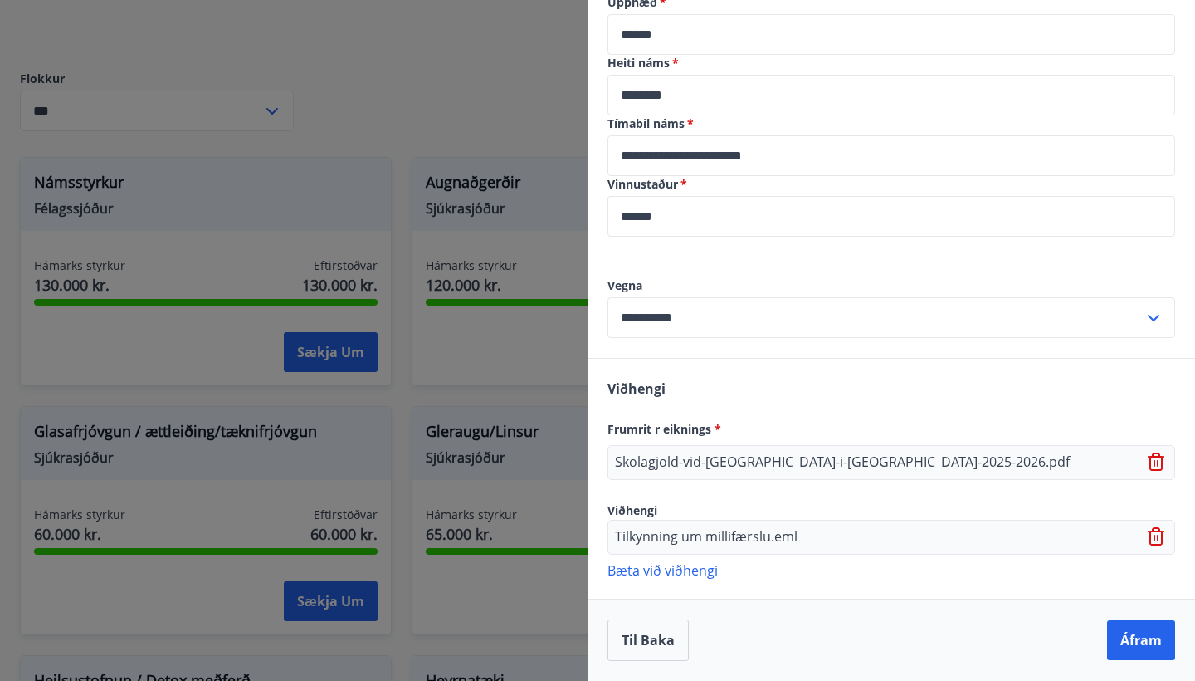
scroll to position [563, 0]
click at [770, 435] on icon at bounding box center [1155, 538] width 2 height 7
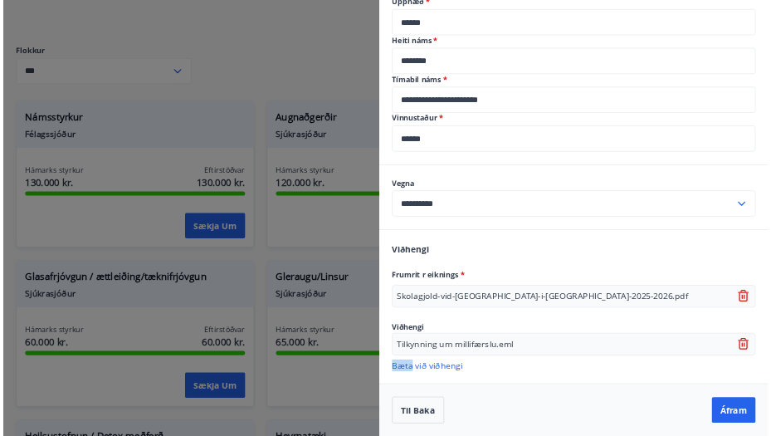
scroll to position [528, 0]
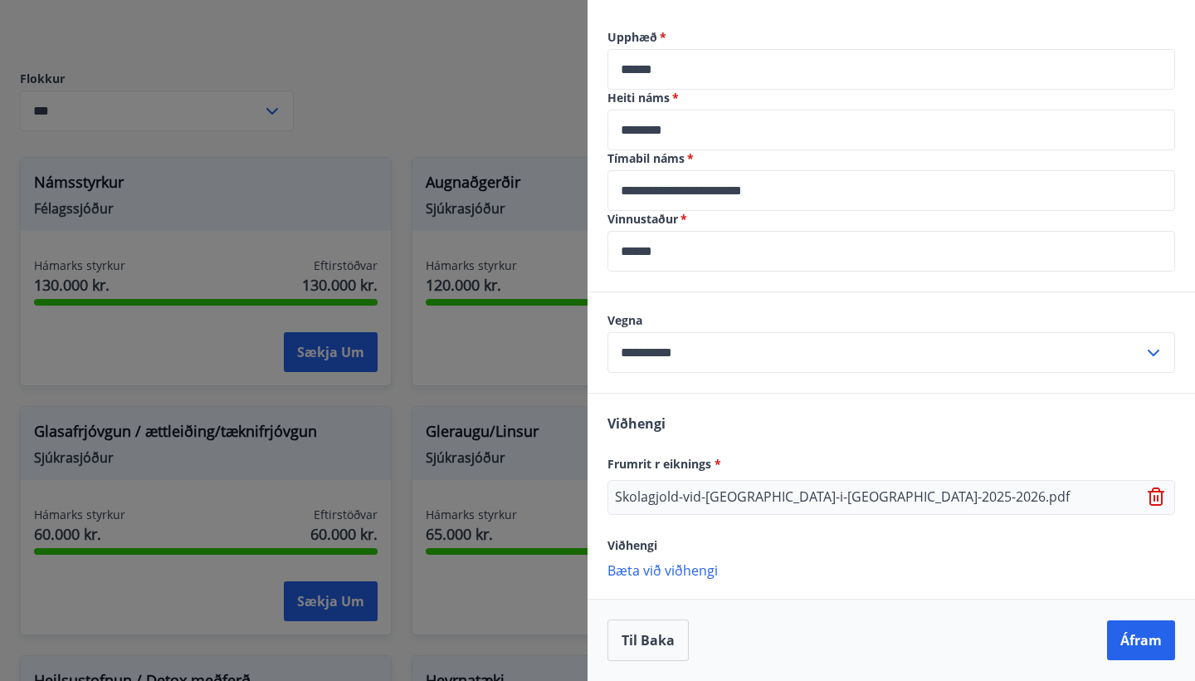
click at [685, 435] on p "Bæta við viðhengi" at bounding box center [892, 569] width 568 height 17
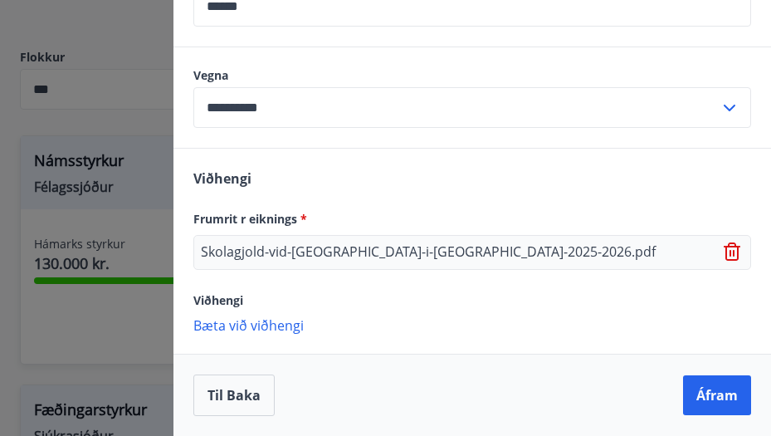
scroll to position [773, 0]
